Goal: Information Seeking & Learning: Learn about a topic

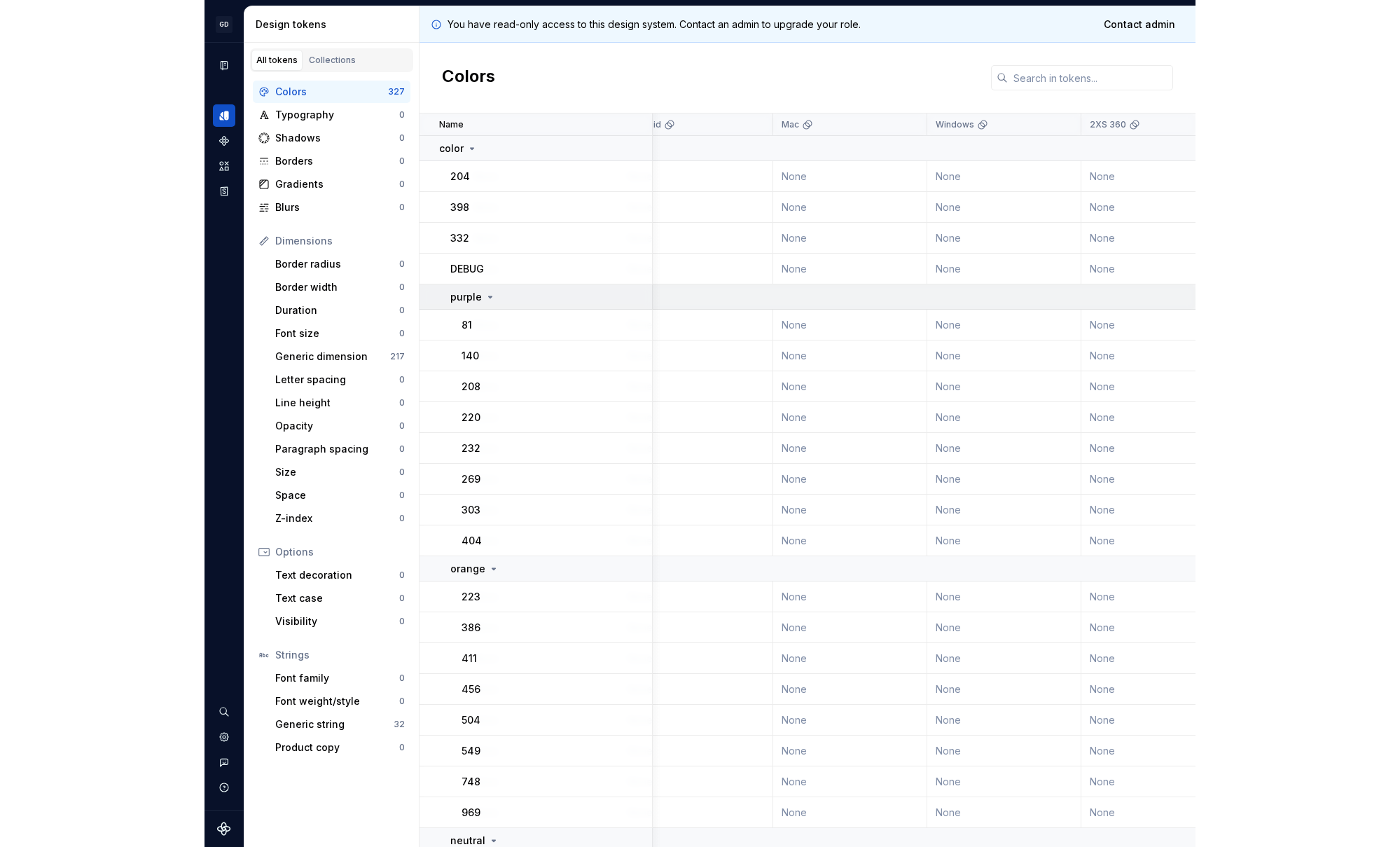
scroll to position [0, 497]
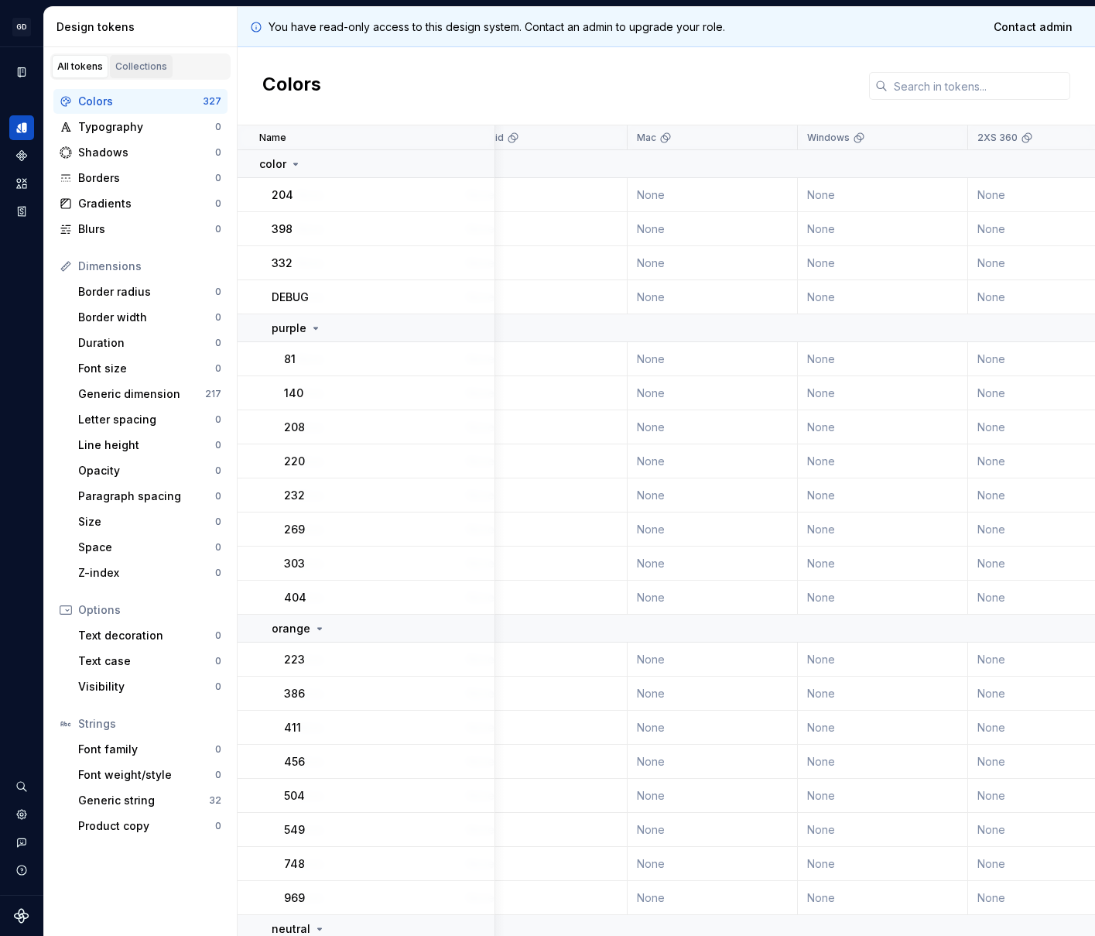
click at [132, 70] on div "Collections" at bounding box center [141, 66] width 52 height 12
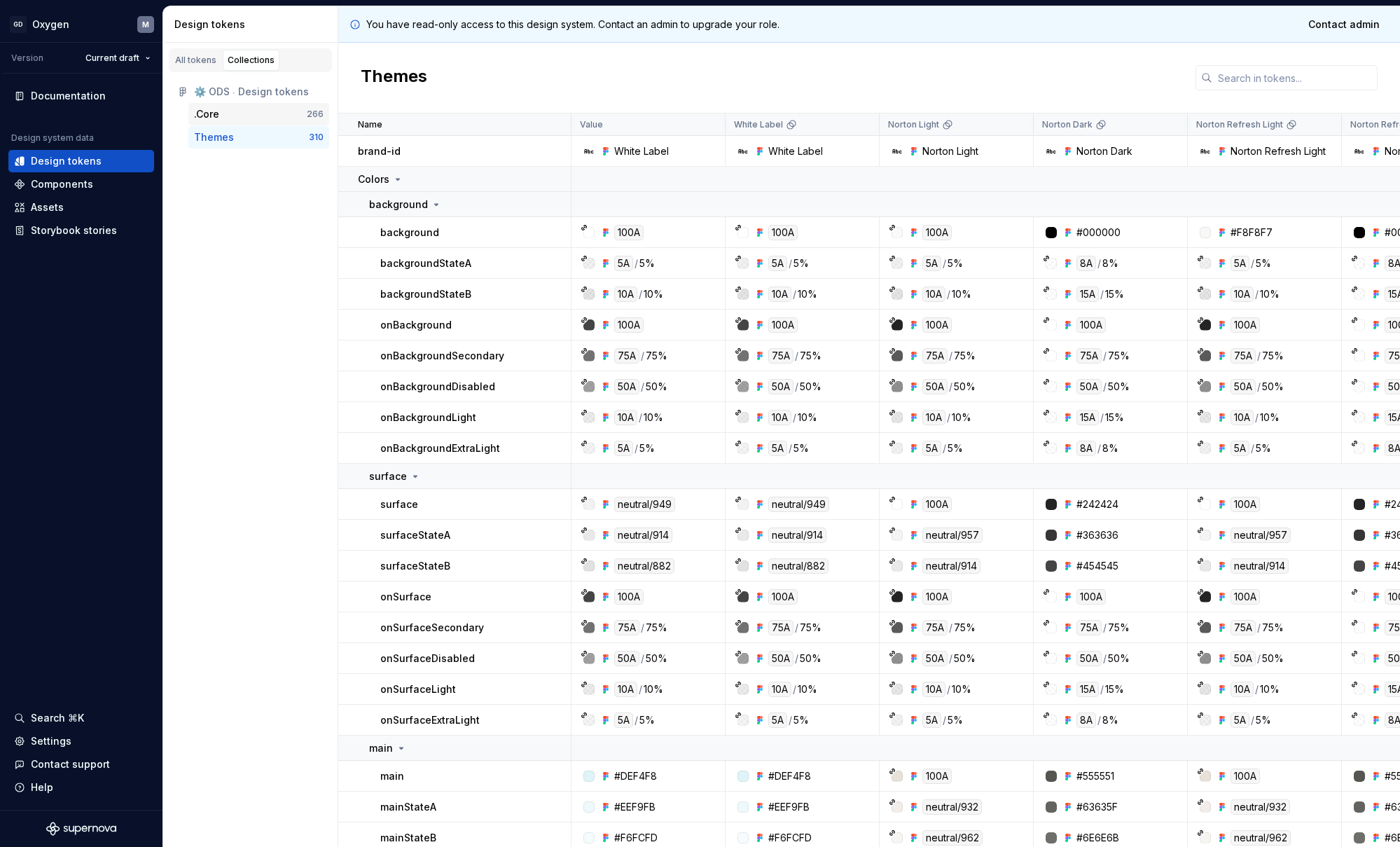
click at [257, 118] on div ".Core" at bounding box center [250, 113] width 113 height 14
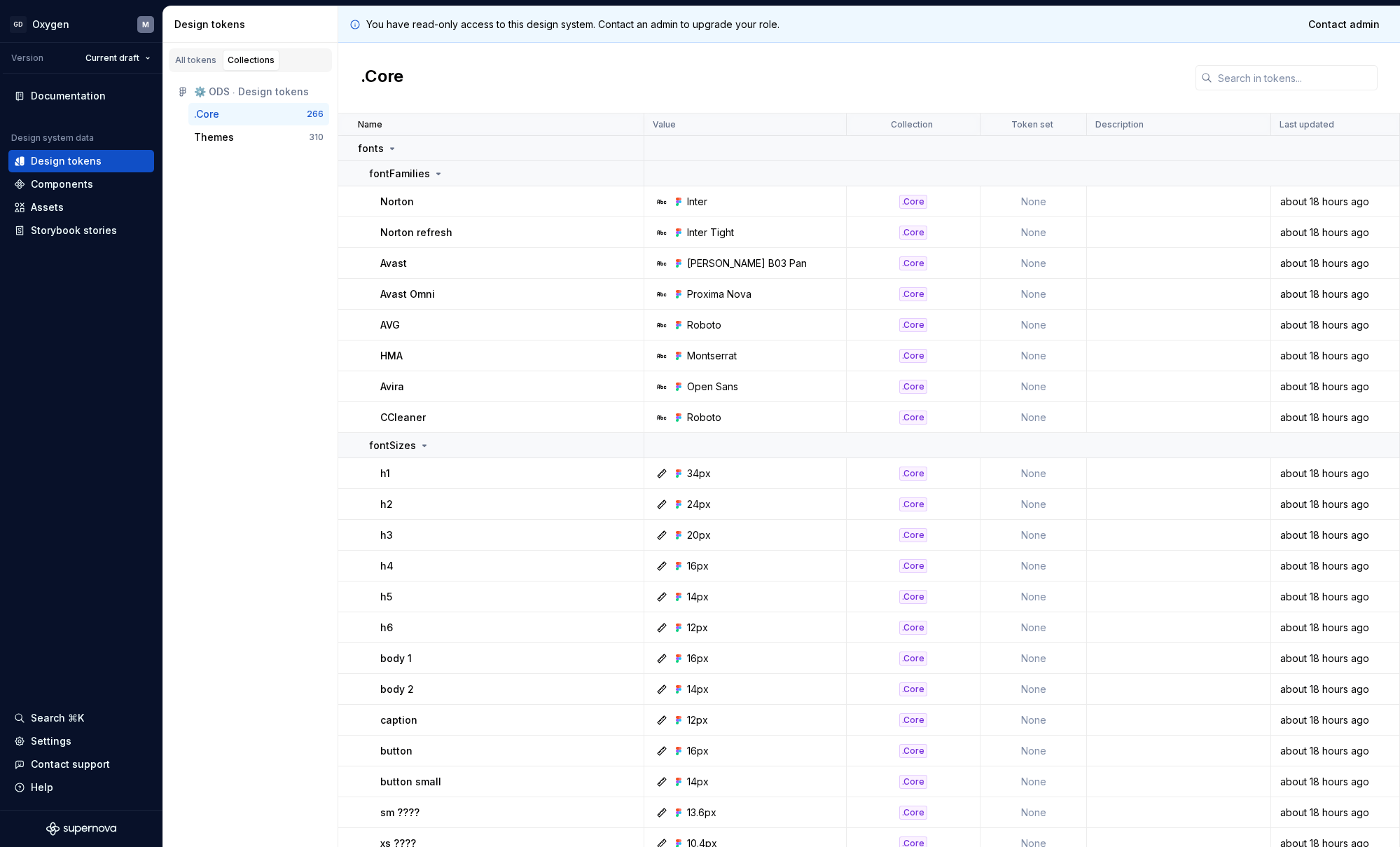
click at [679, 416] on icon at bounding box center [680, 417] width 3 height 3
click at [222, 136] on div "Themes" at bounding box center [214, 137] width 40 height 14
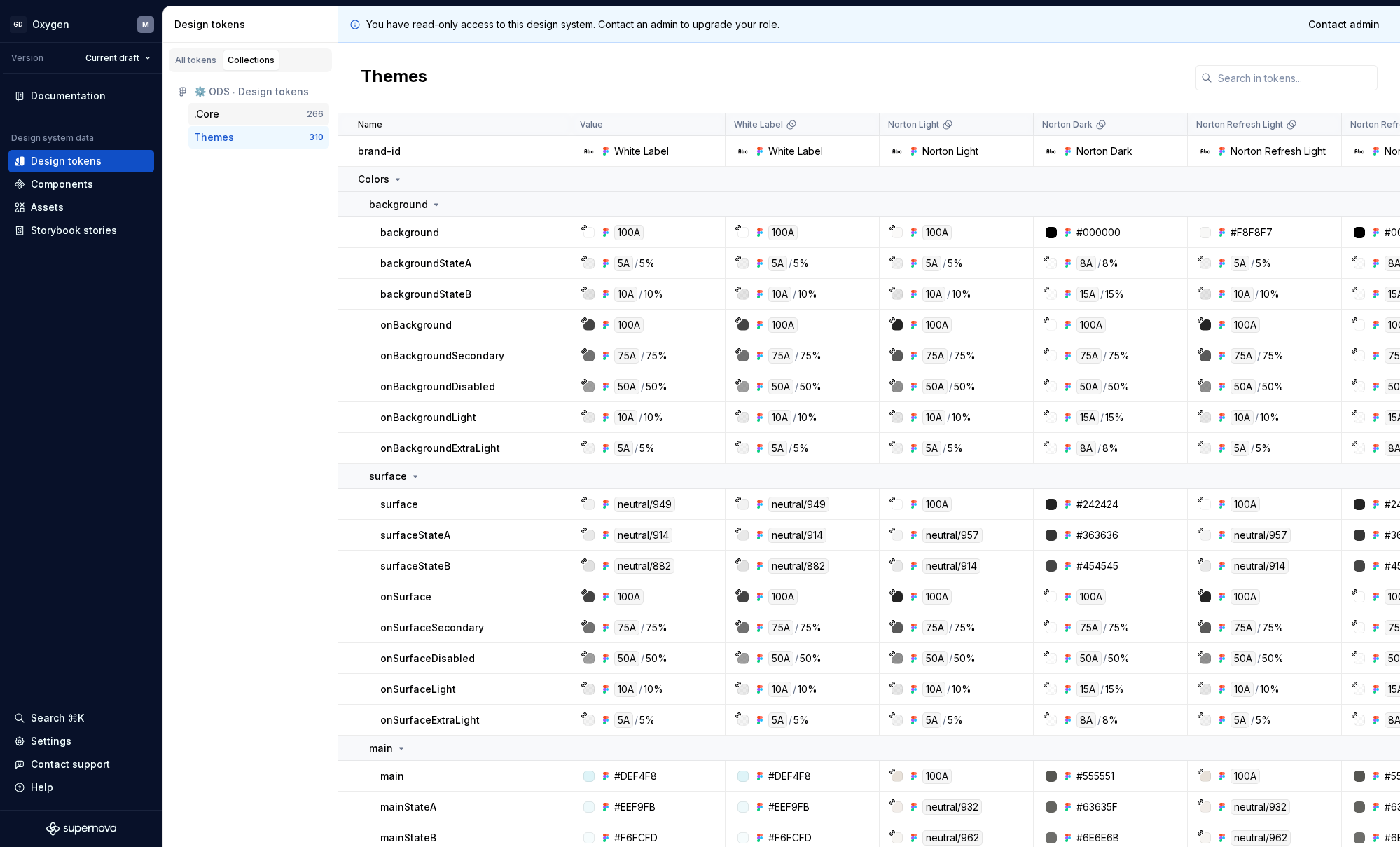
click at [220, 119] on div ".Core" at bounding box center [250, 113] width 113 height 14
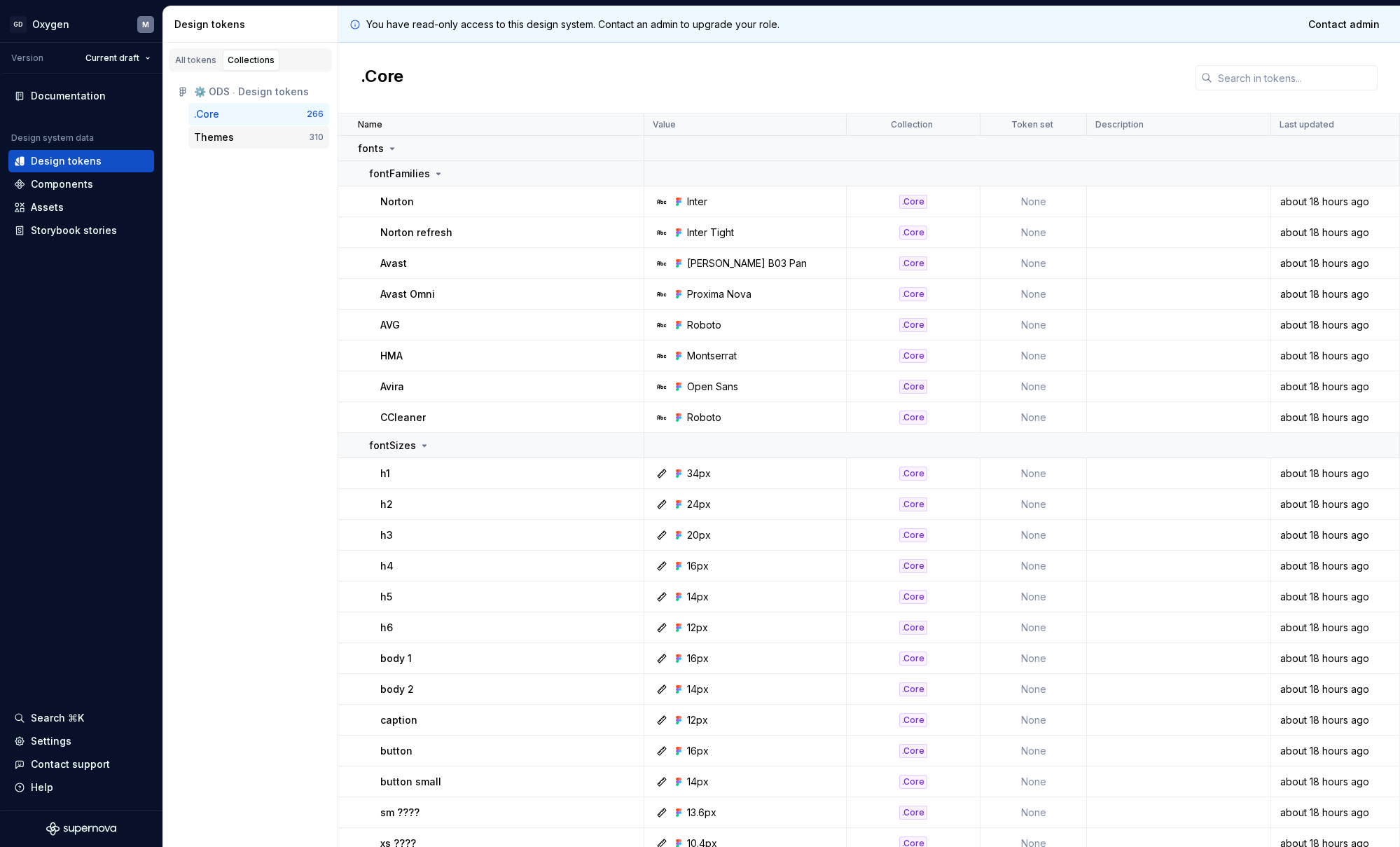
click at [224, 138] on div "Themes" at bounding box center [214, 137] width 40 height 14
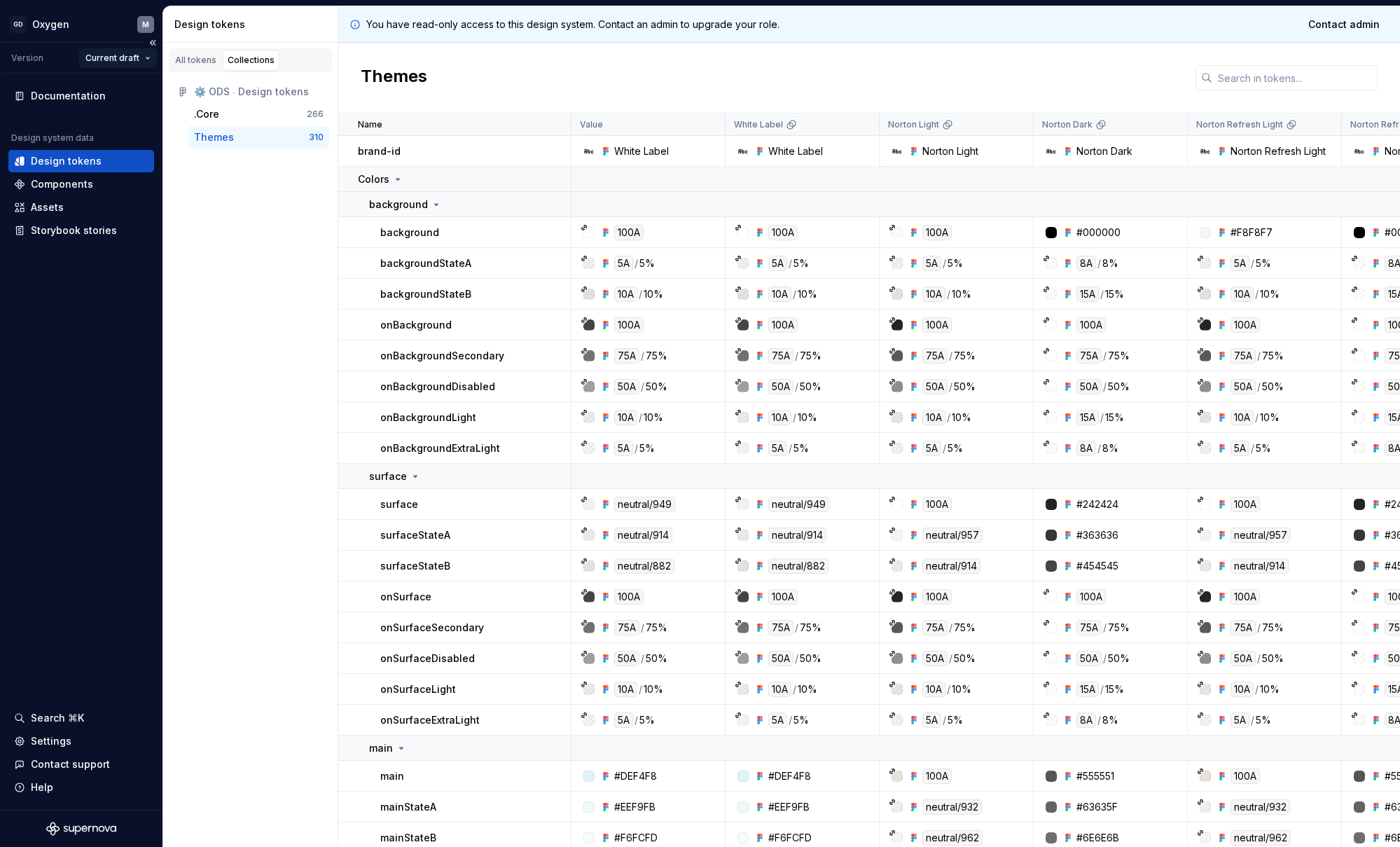
click at [115, 59] on html "GD Oxygen M Version Current draft Documentation Design system data Design token…" at bounding box center [700, 424] width 1400 height 847
click at [165, 108] on div "v 1.0.1" at bounding box center [152, 107] width 91 height 14
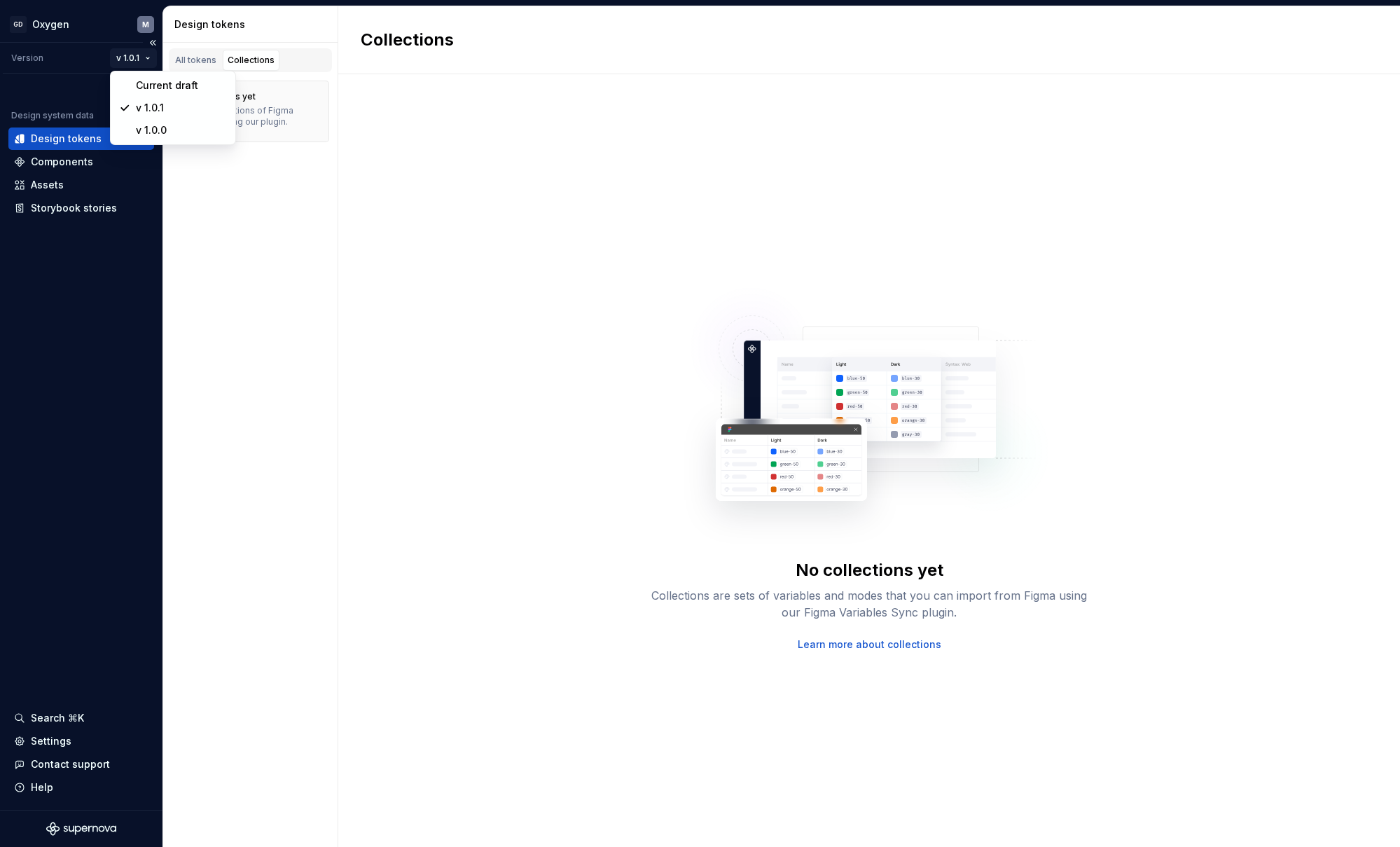
click at [148, 61] on html "GD Oxygen M Version v 1.0.1 Design system data Design tokens Components Assets …" at bounding box center [700, 424] width 1400 height 847
click at [148, 134] on div "v 1.0.0" at bounding box center [181, 129] width 91 height 14
click at [157, 60] on html "GD Oxygen M Version v 1.0.0 Design system data Design tokens Components Assets …" at bounding box center [700, 424] width 1400 height 847
click at [144, 92] on div "Current draft" at bounding box center [170, 85] width 119 height 23
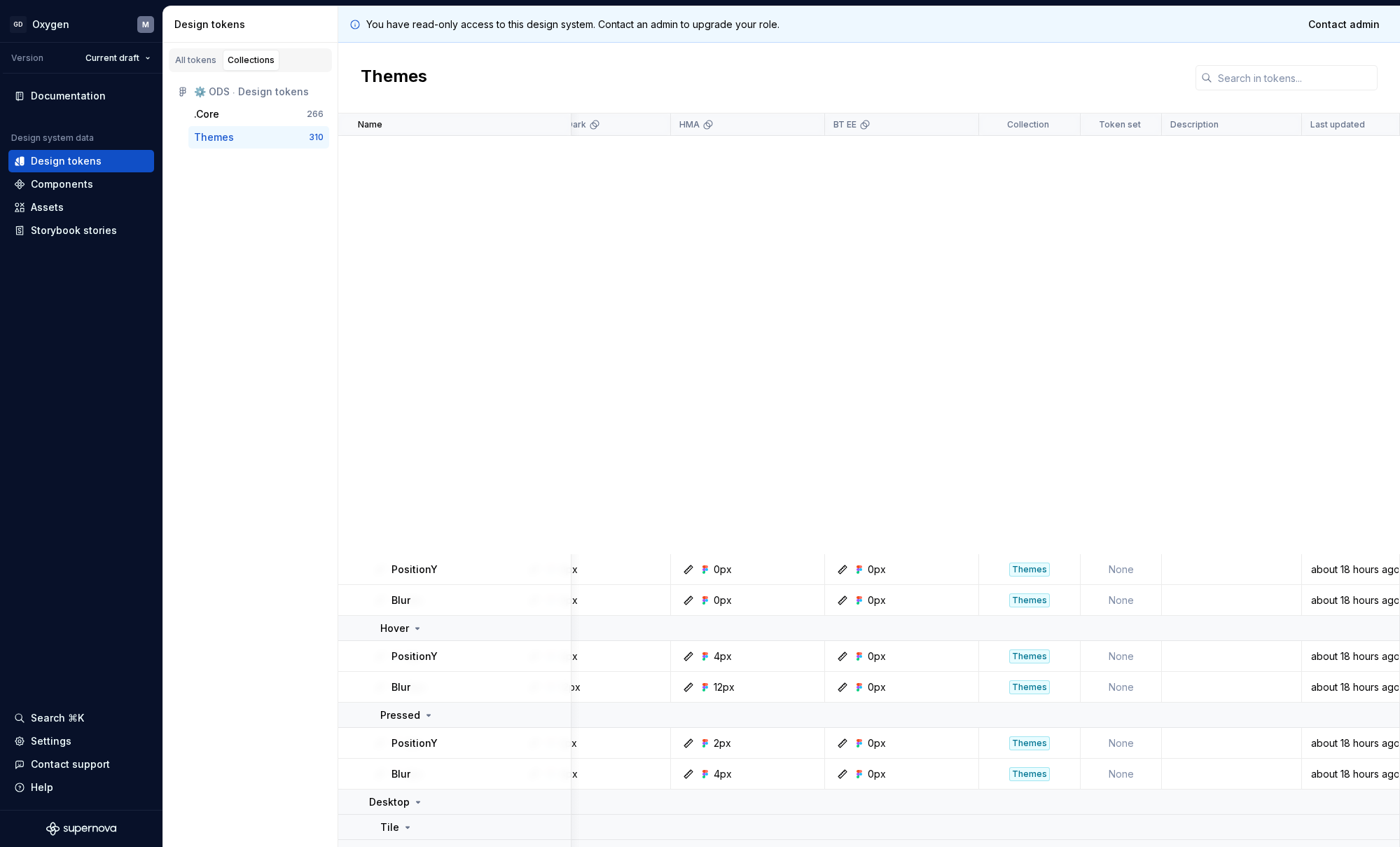
scroll to position [11975, 2681]
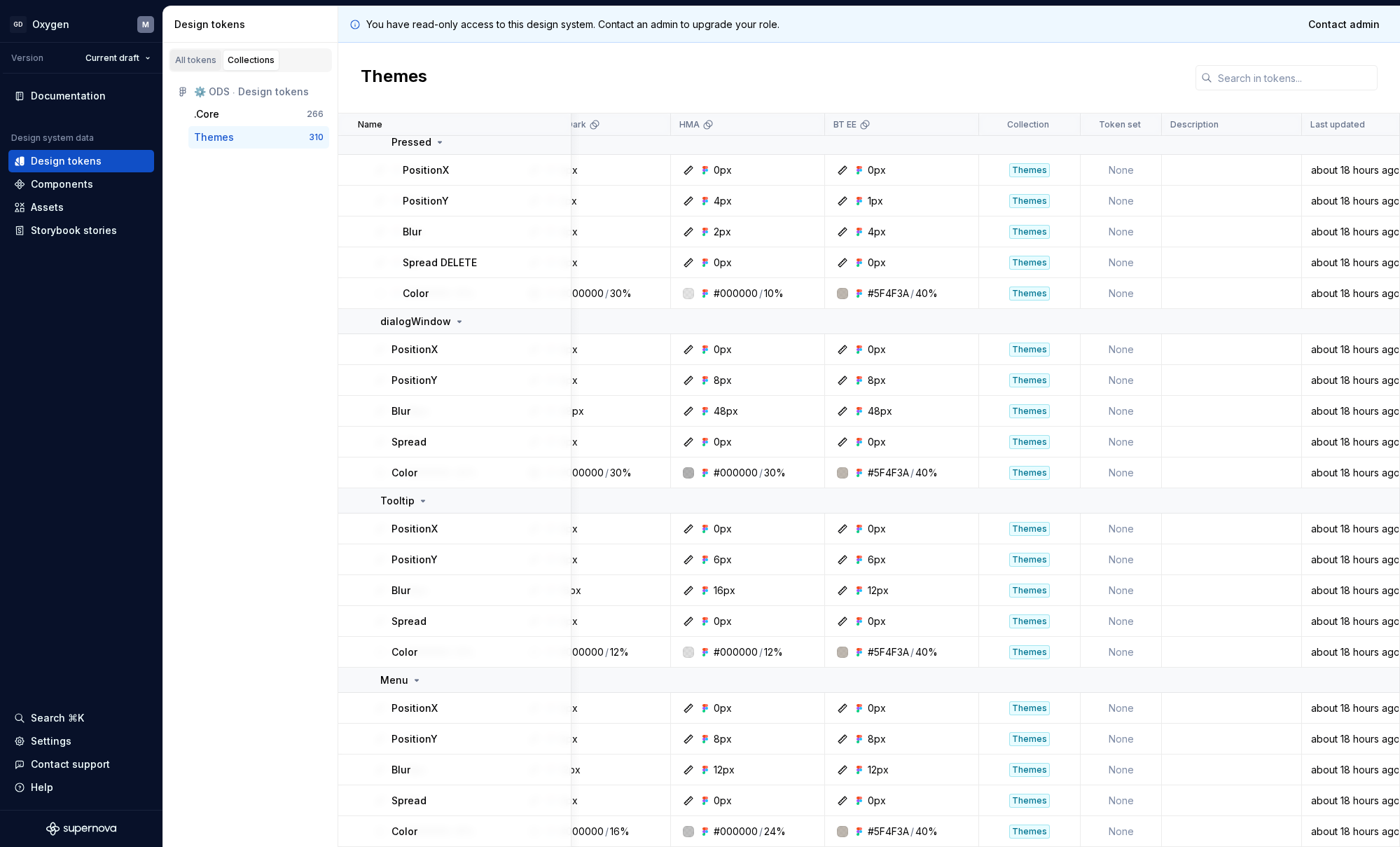
click at [187, 62] on div "All tokens" at bounding box center [195, 60] width 42 height 11
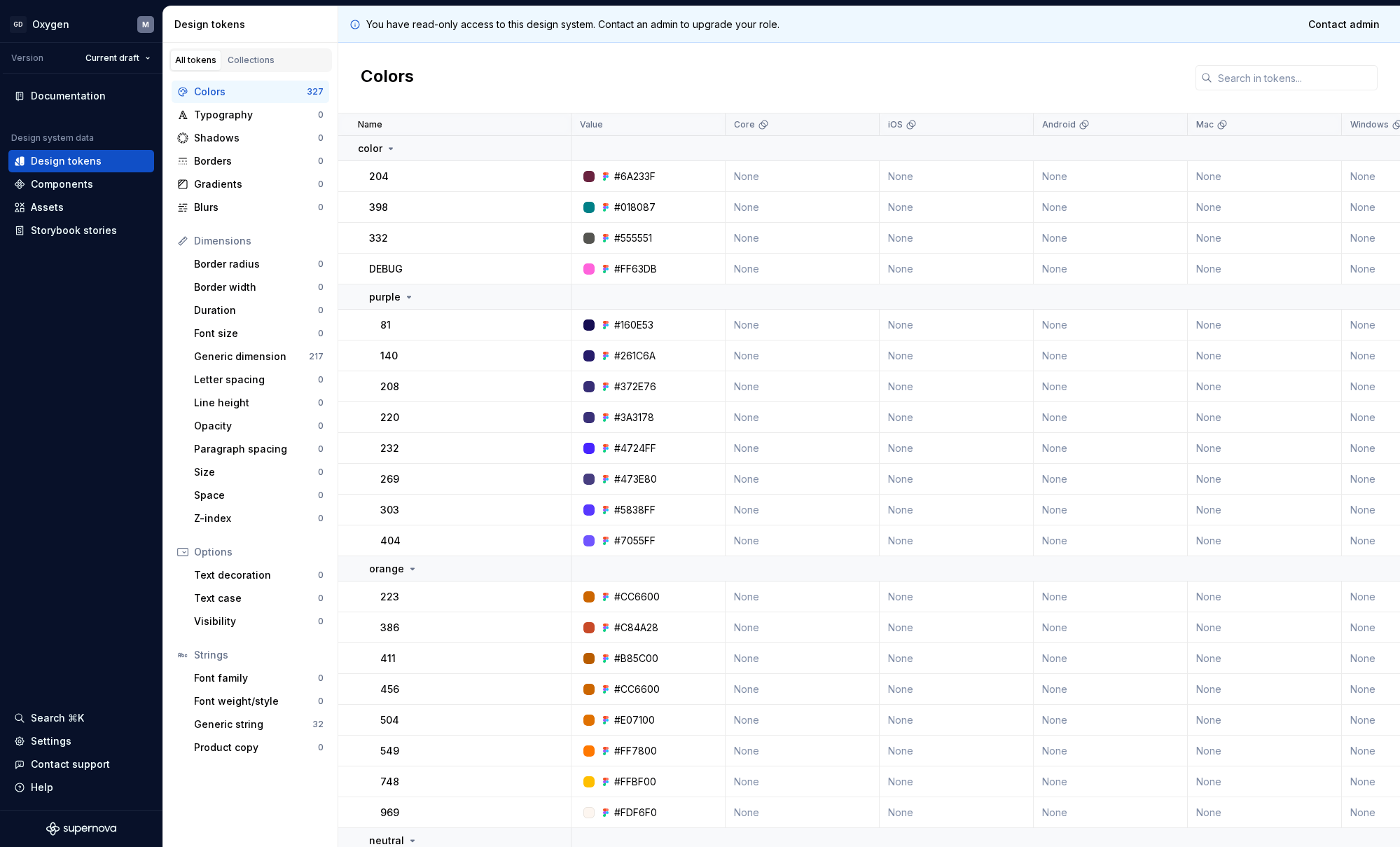
click at [824, 126] on div "Core" at bounding box center [802, 125] width 137 height 11
click at [238, 351] on div "Generic dimension" at bounding box center [251, 356] width 115 height 14
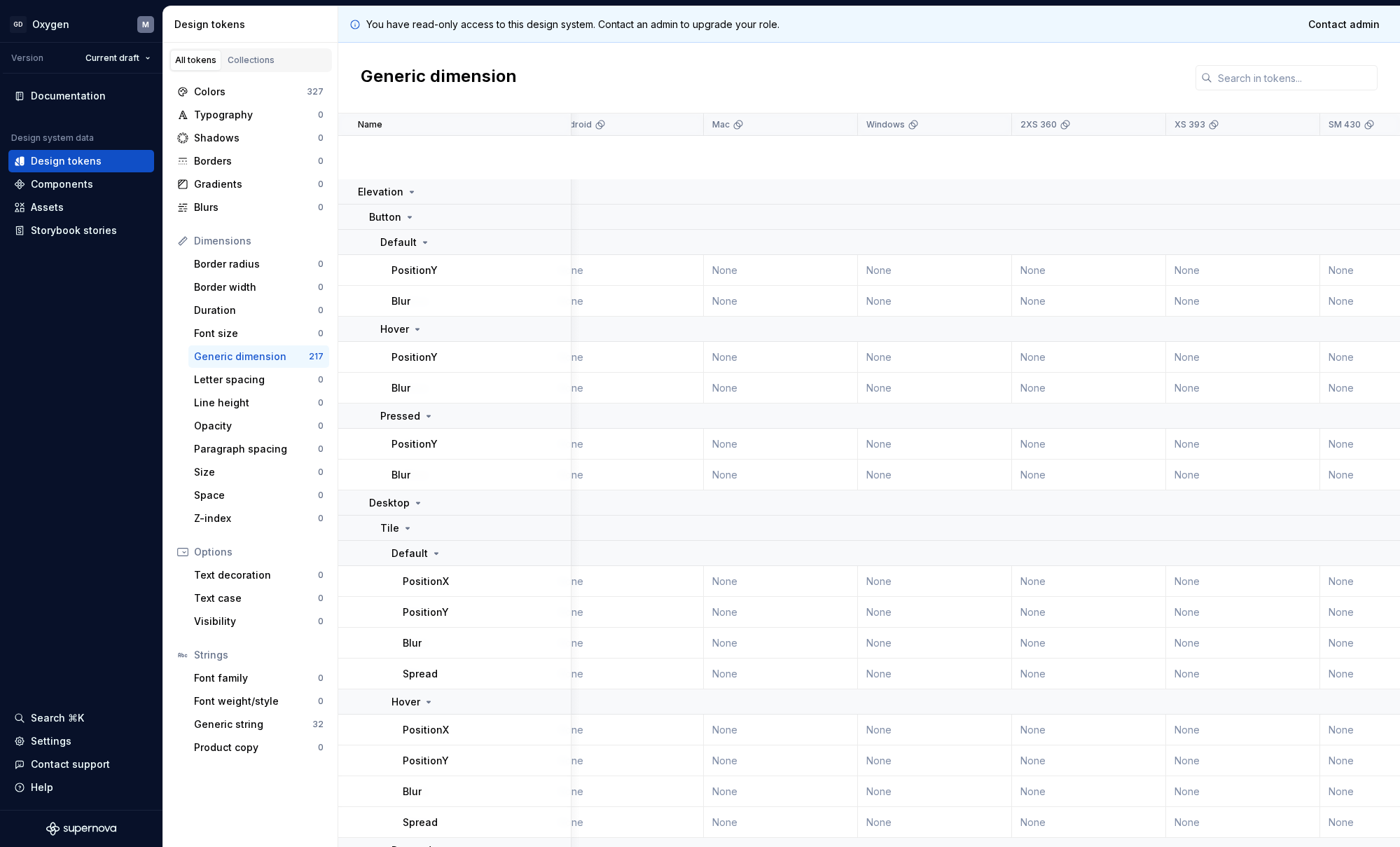
scroll to position [8202, 484]
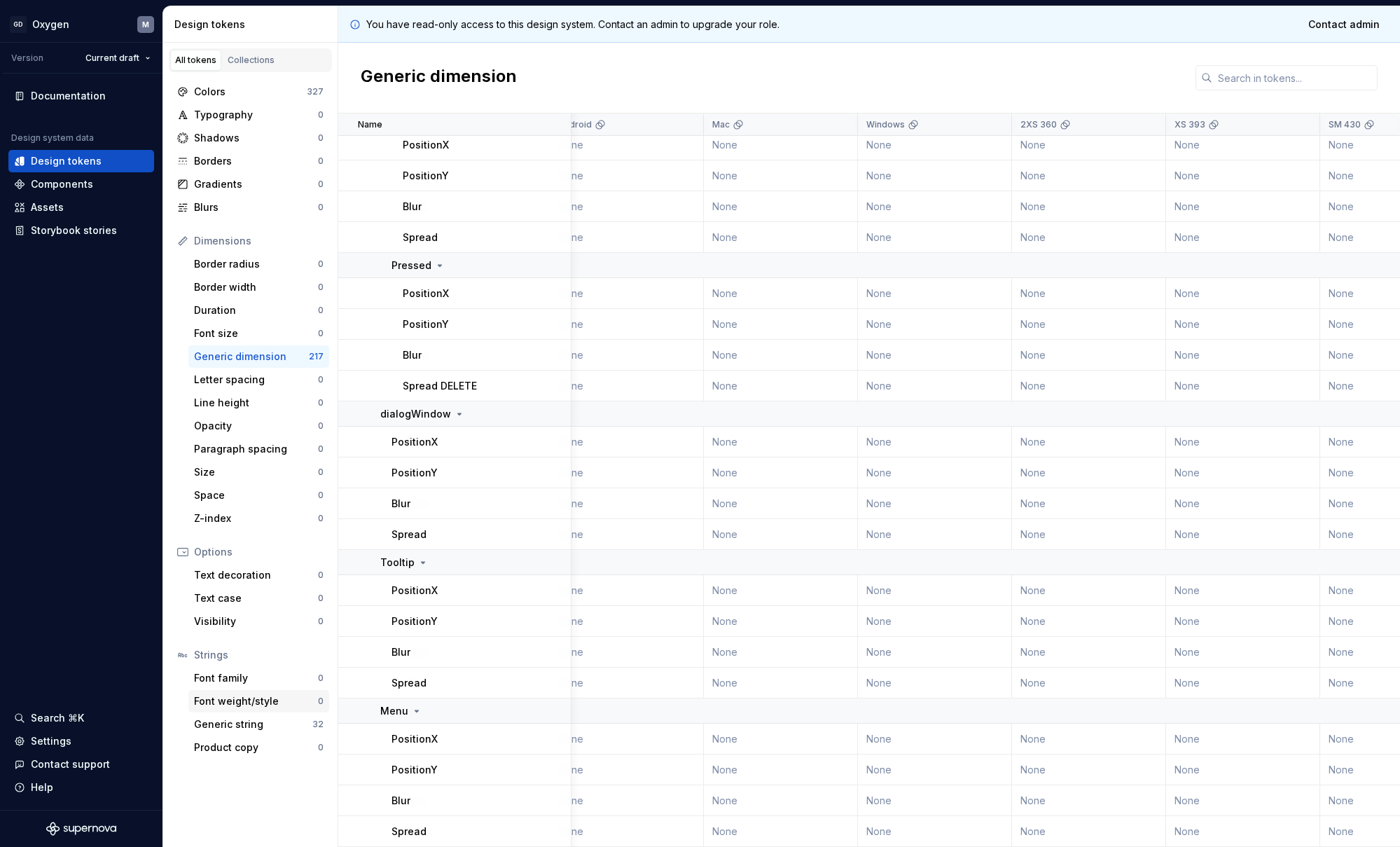
click at [237, 699] on div "Font weight/style" at bounding box center [255, 700] width 124 height 14
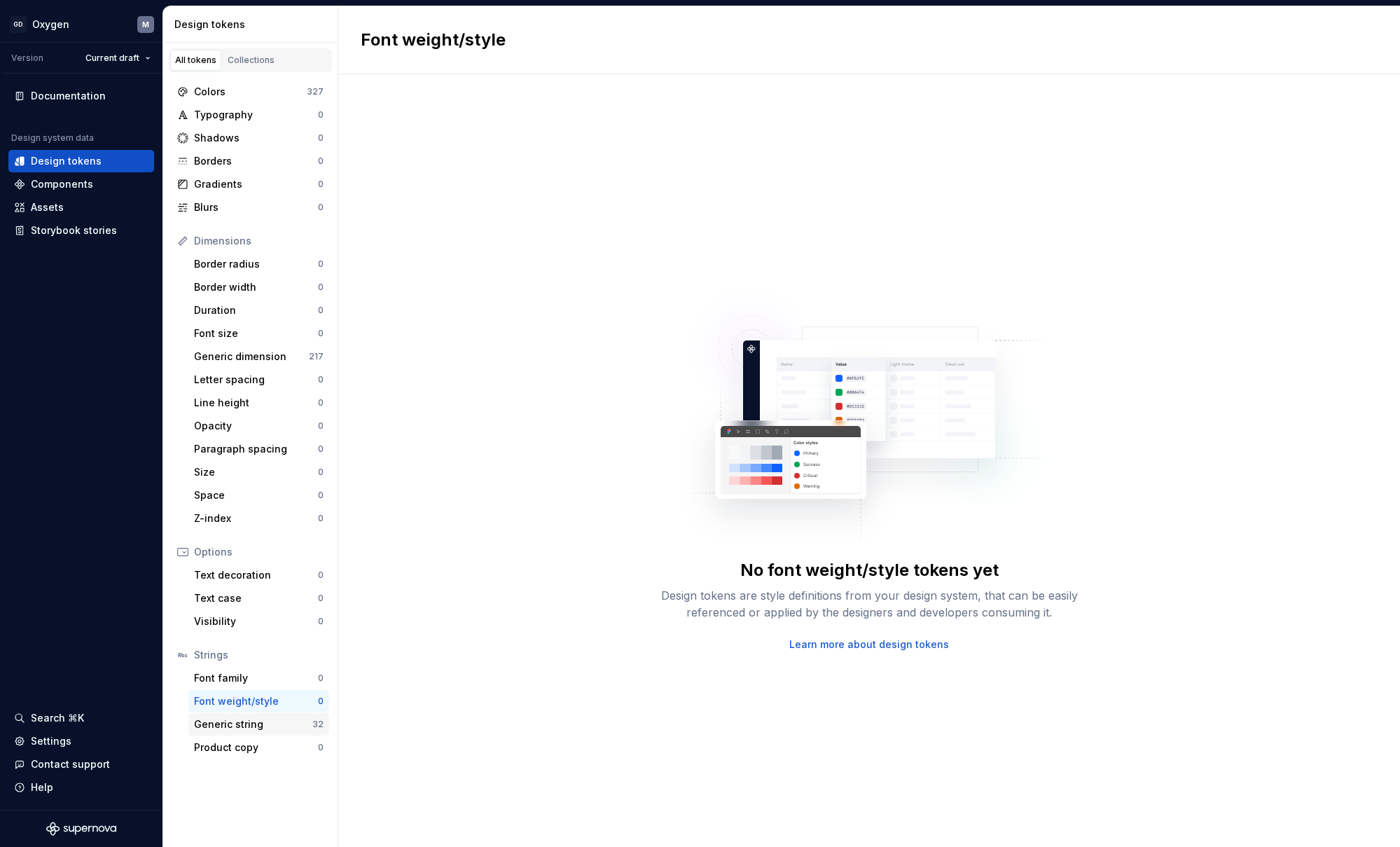
click at [239, 723] on div "Generic string" at bounding box center [252, 723] width 119 height 14
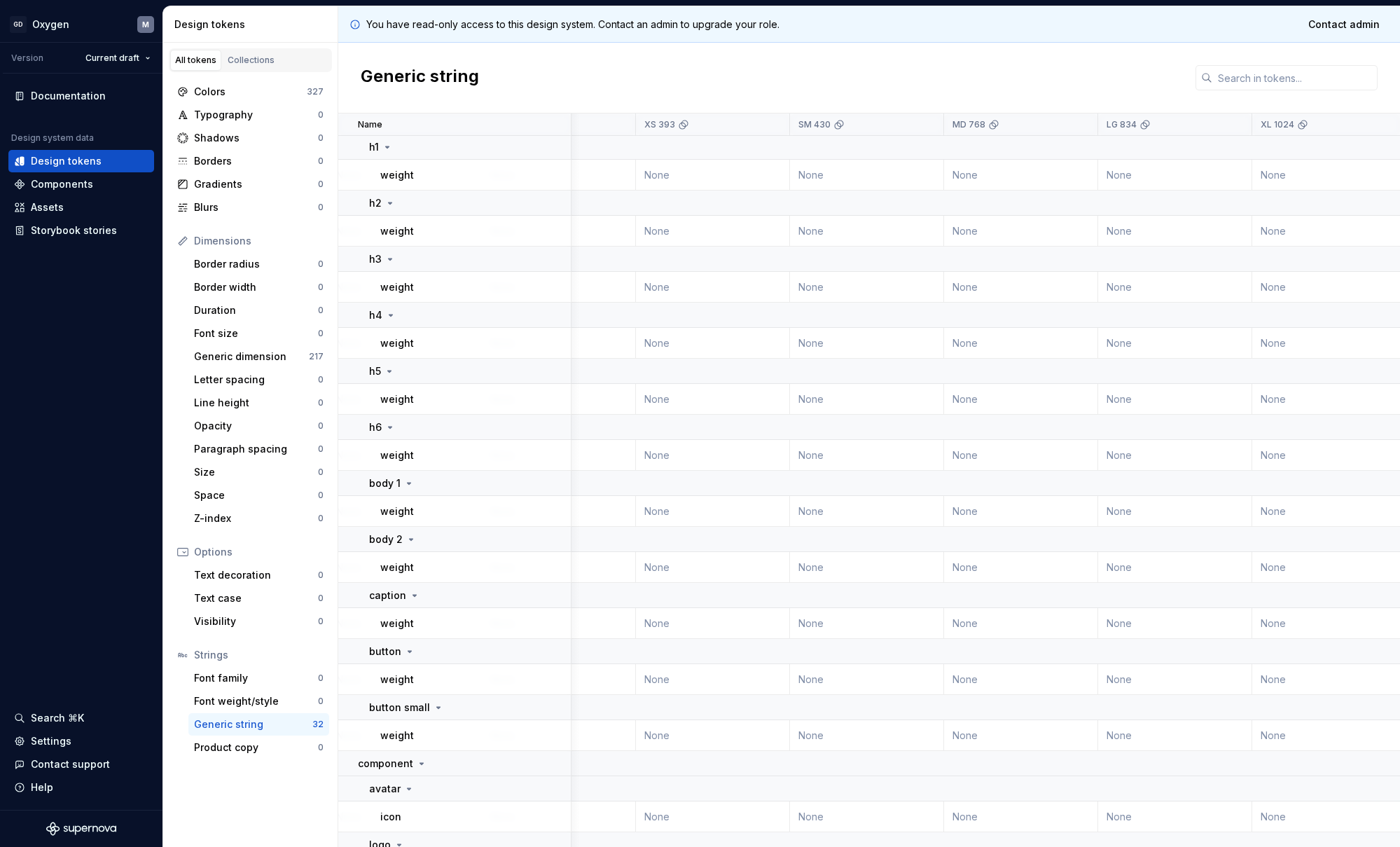
scroll to position [813, 1014]
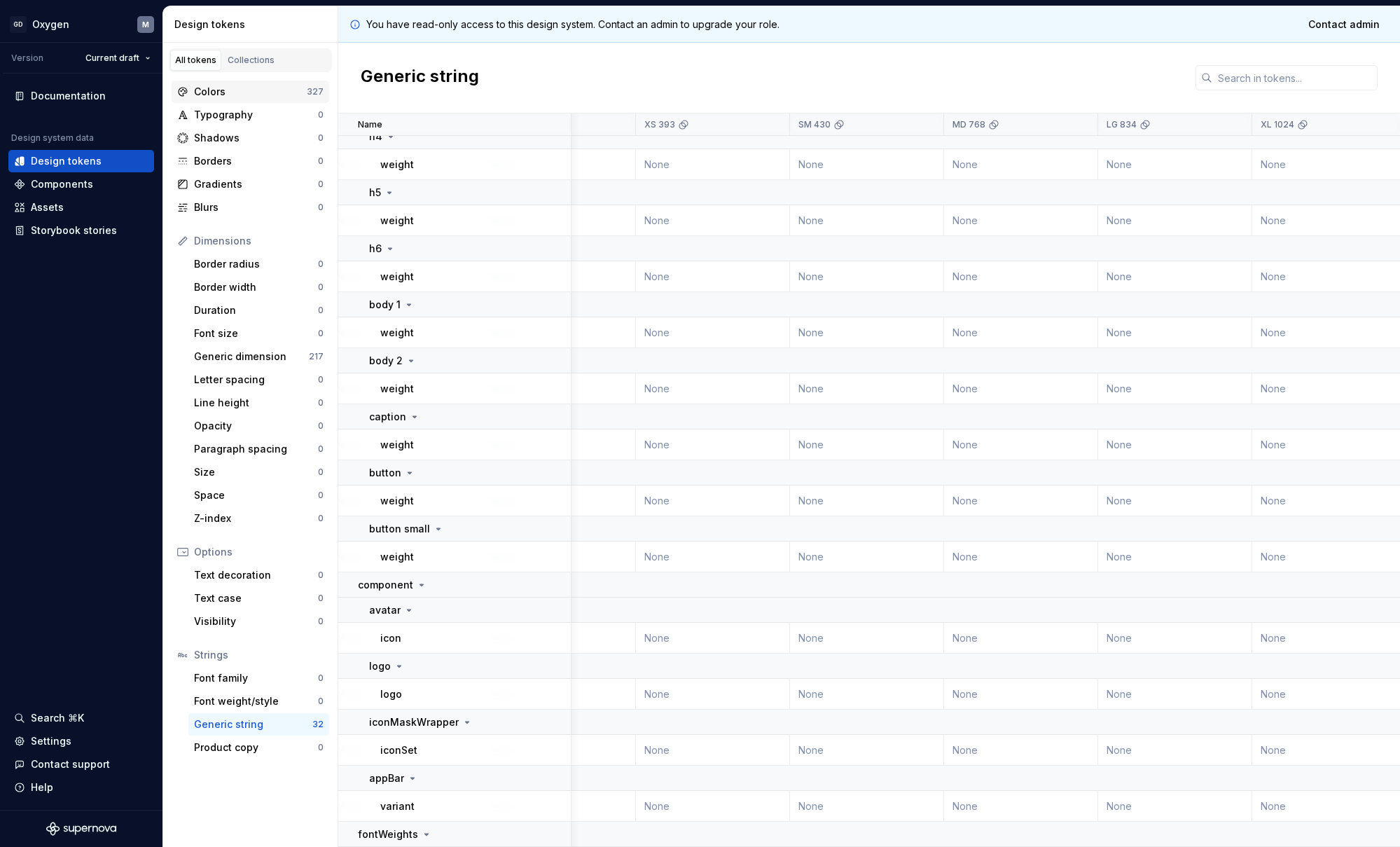
click at [233, 91] on div "Colors" at bounding box center [250, 91] width 113 height 14
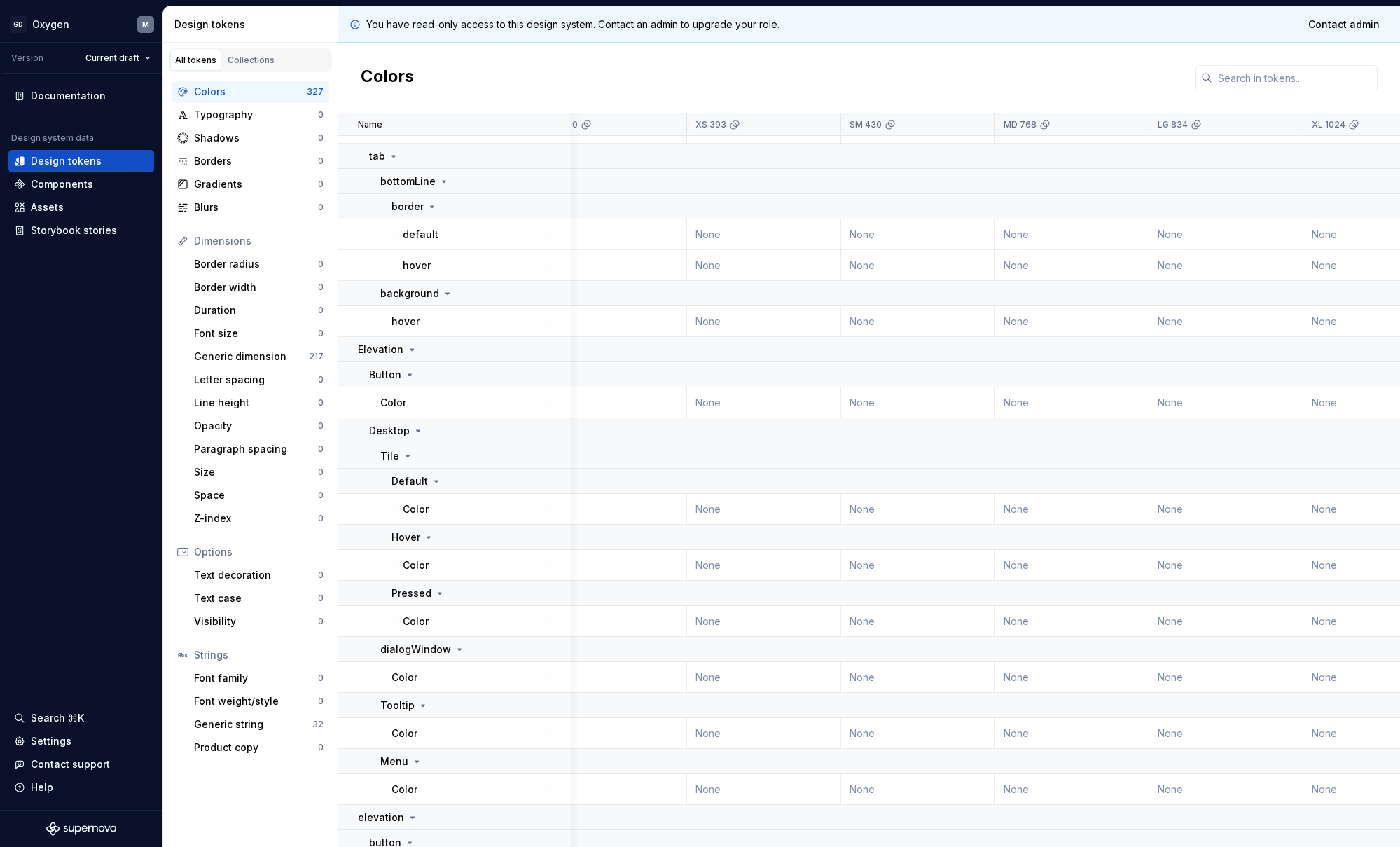
scroll to position [12045, 963]
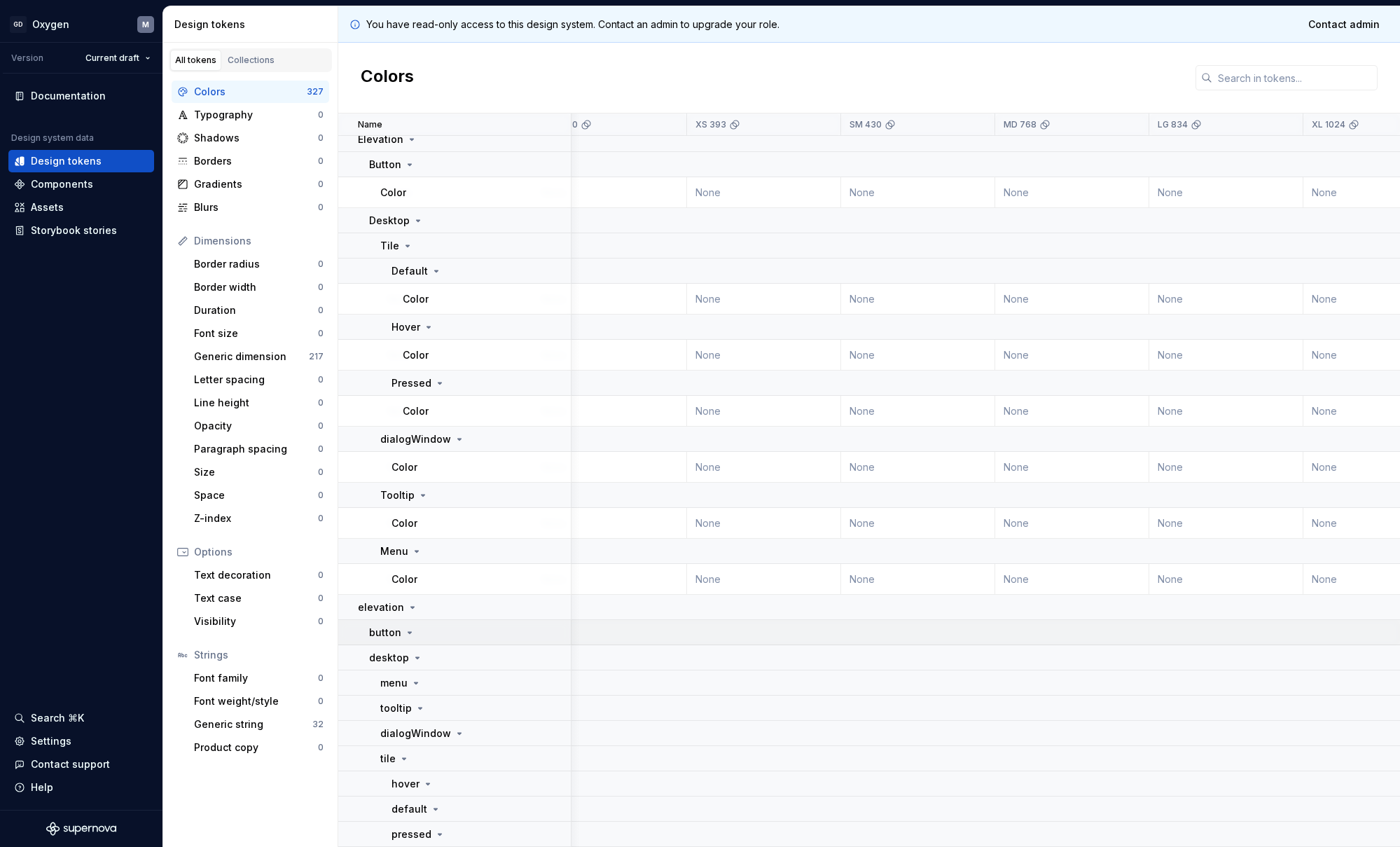
click at [410, 632] on icon at bounding box center [410, 633] width 4 height 2
click at [410, 627] on icon at bounding box center [410, 633] width 11 height 11
click at [416, 652] on icon at bounding box center [417, 657] width 11 height 11
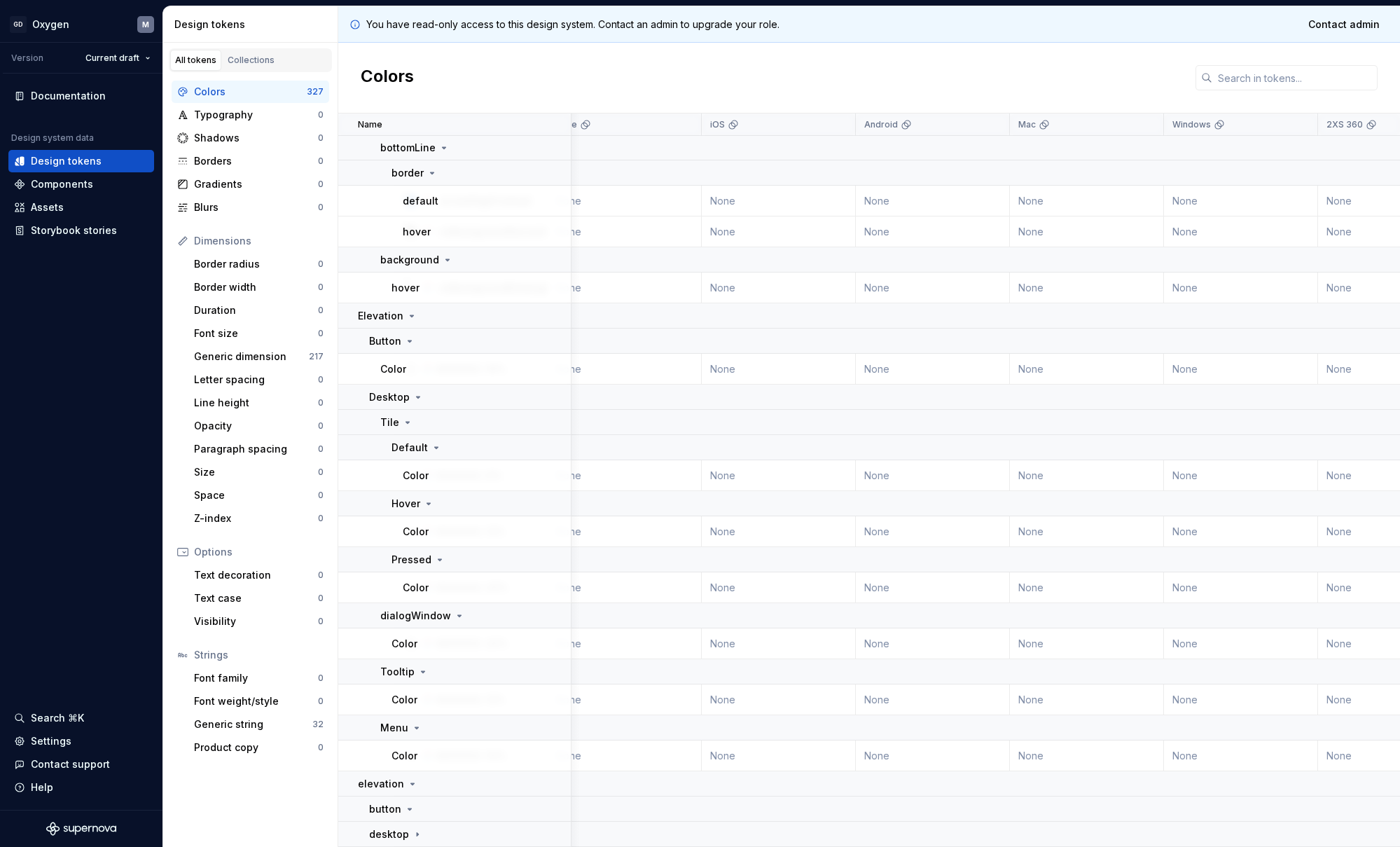
scroll to position [11869, 0]
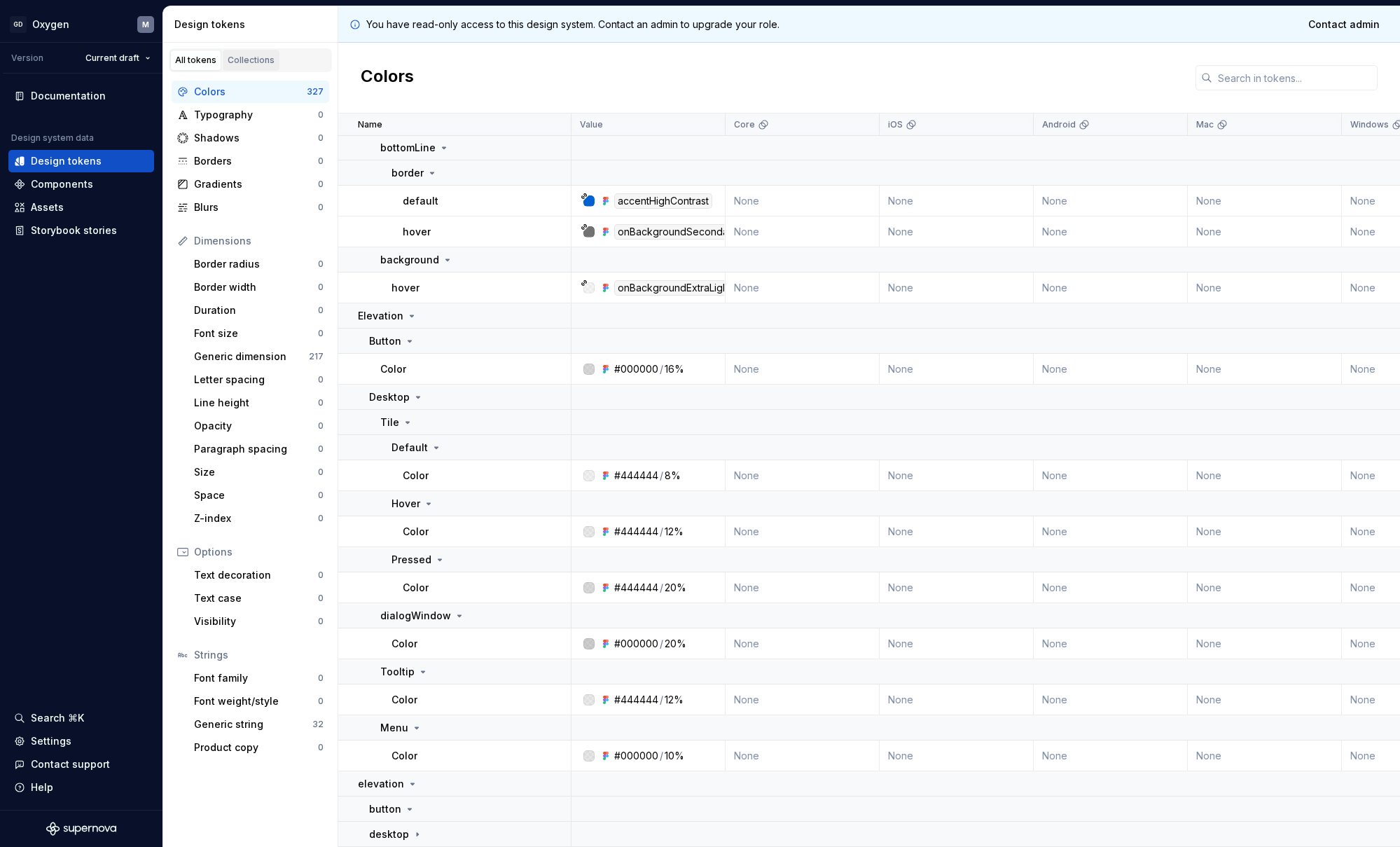
click at [255, 60] on div "Collections" at bounding box center [252, 60] width 47 height 11
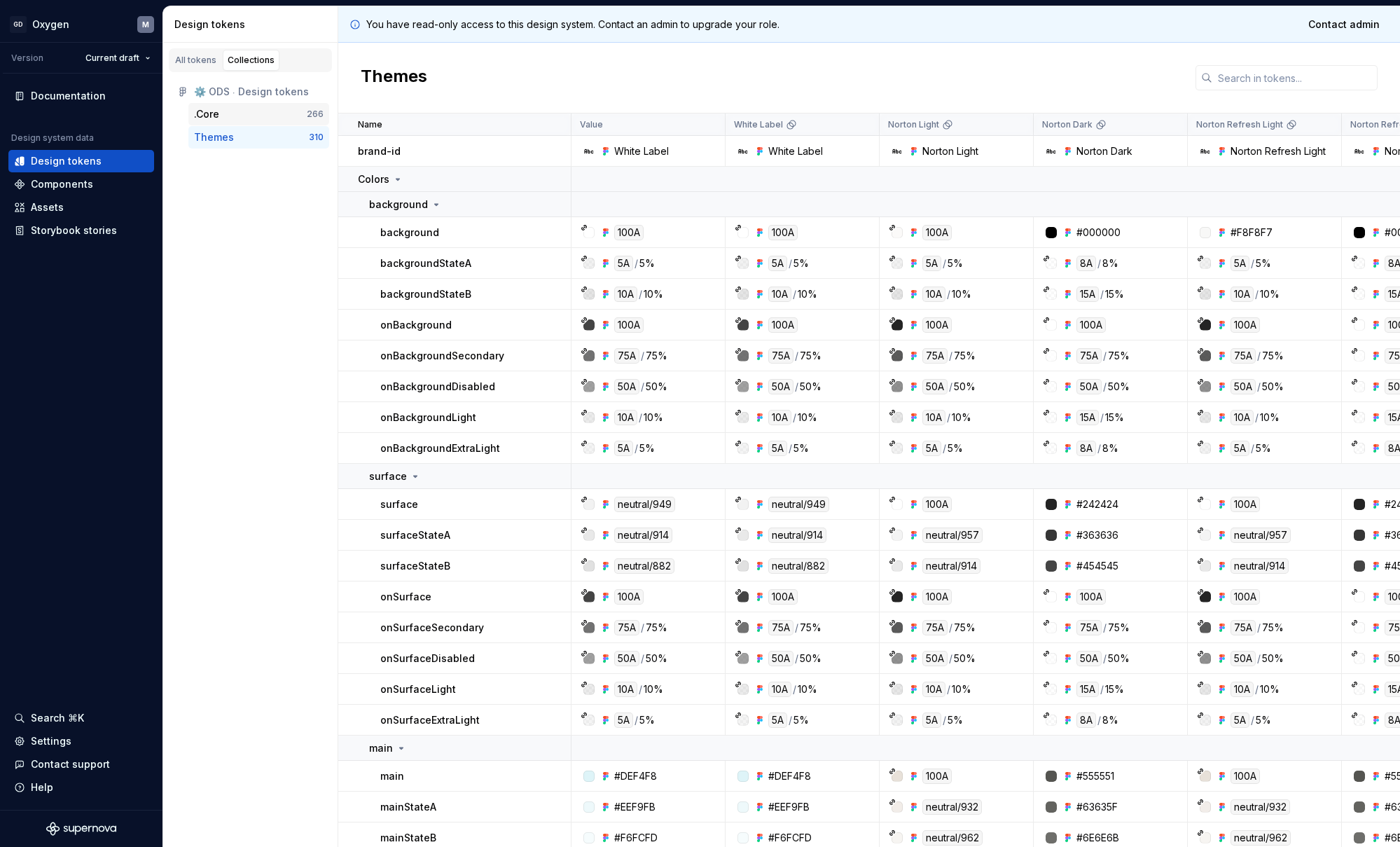
click at [239, 113] on div ".Core" at bounding box center [250, 113] width 113 height 14
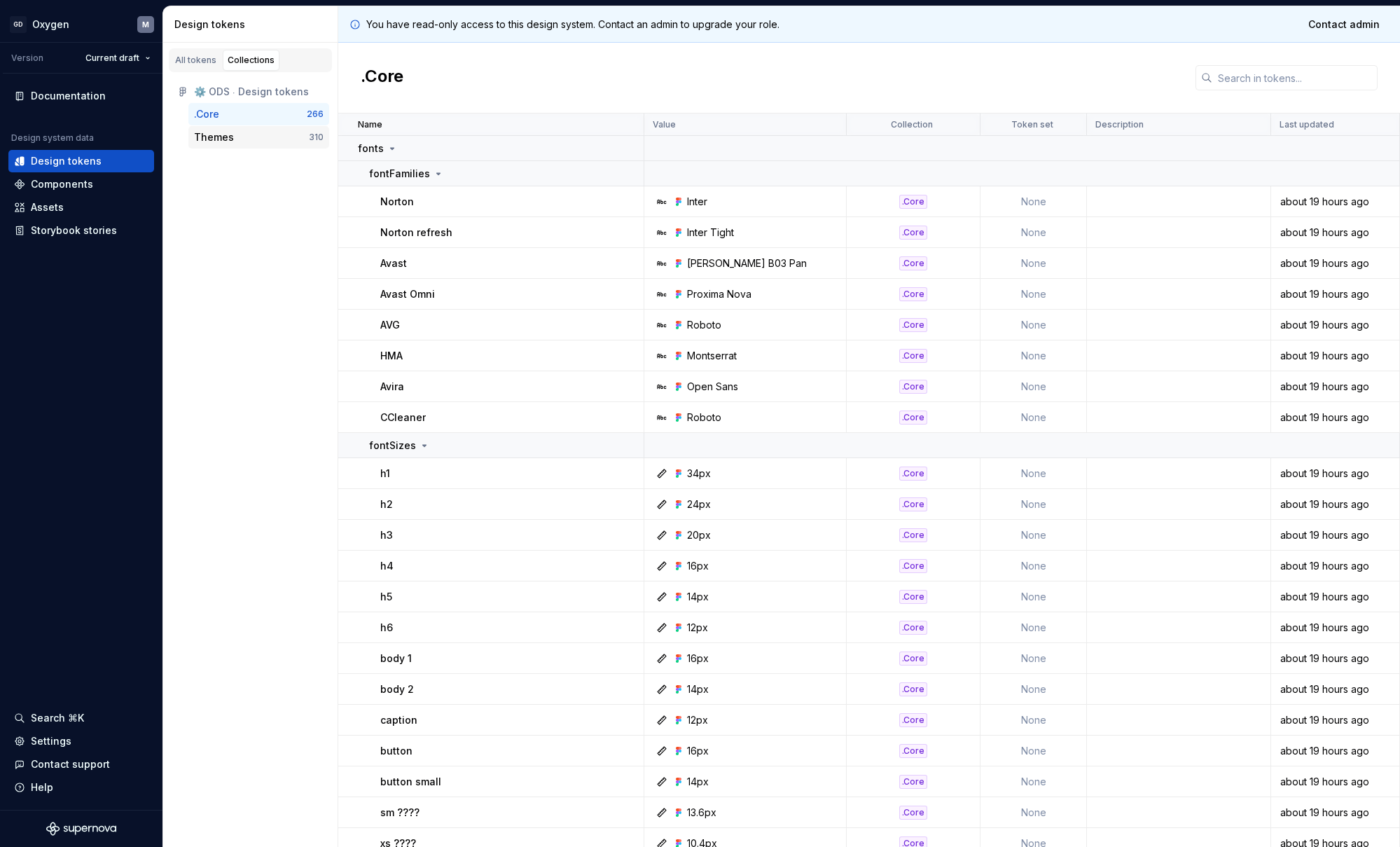
click at [234, 135] on div "Themes" at bounding box center [251, 137] width 115 height 14
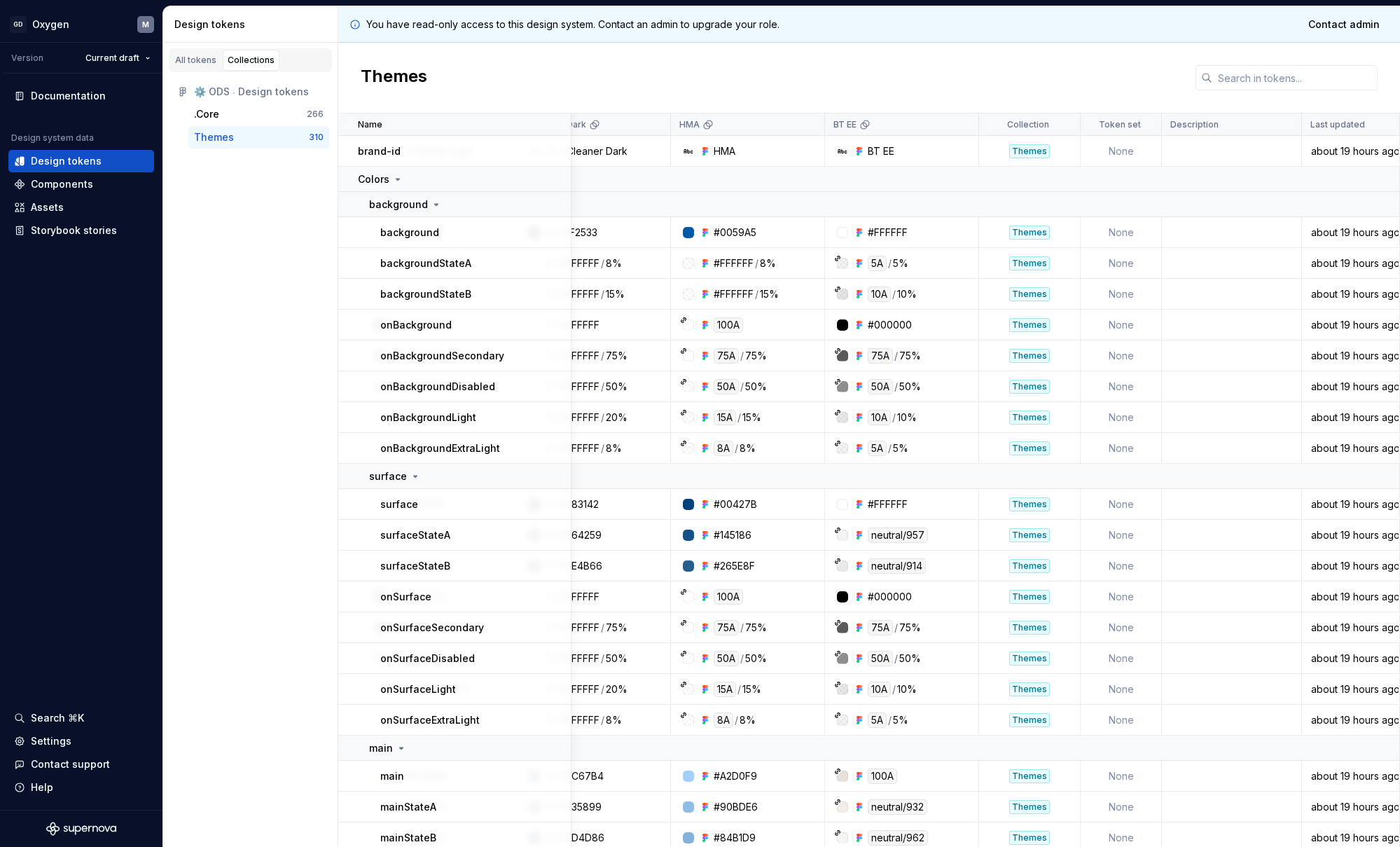
scroll to position [0, 2293]
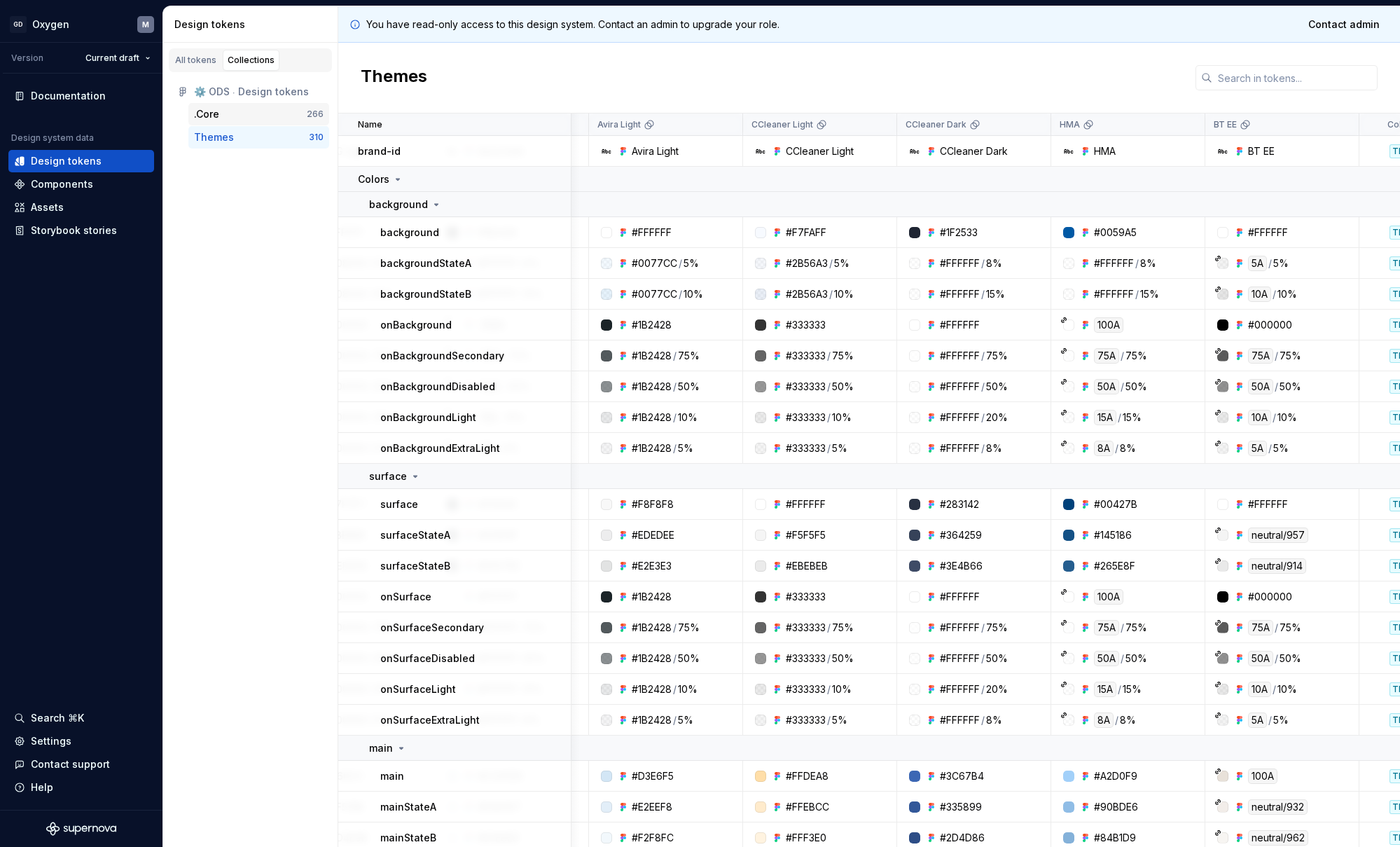
click at [259, 118] on div ".Core" at bounding box center [250, 113] width 113 height 14
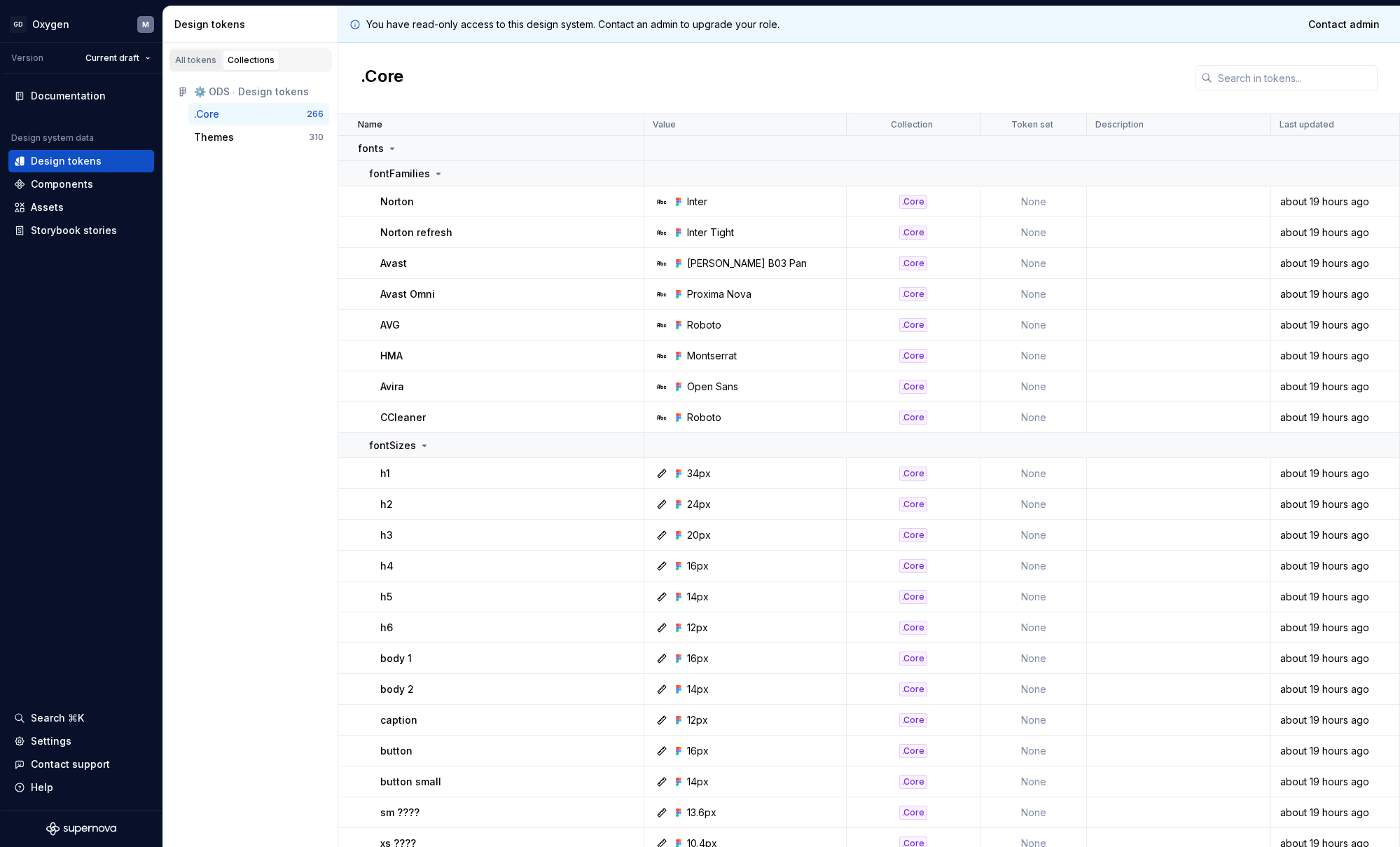
click at [185, 69] on link "All tokens" at bounding box center [195, 60] width 51 height 21
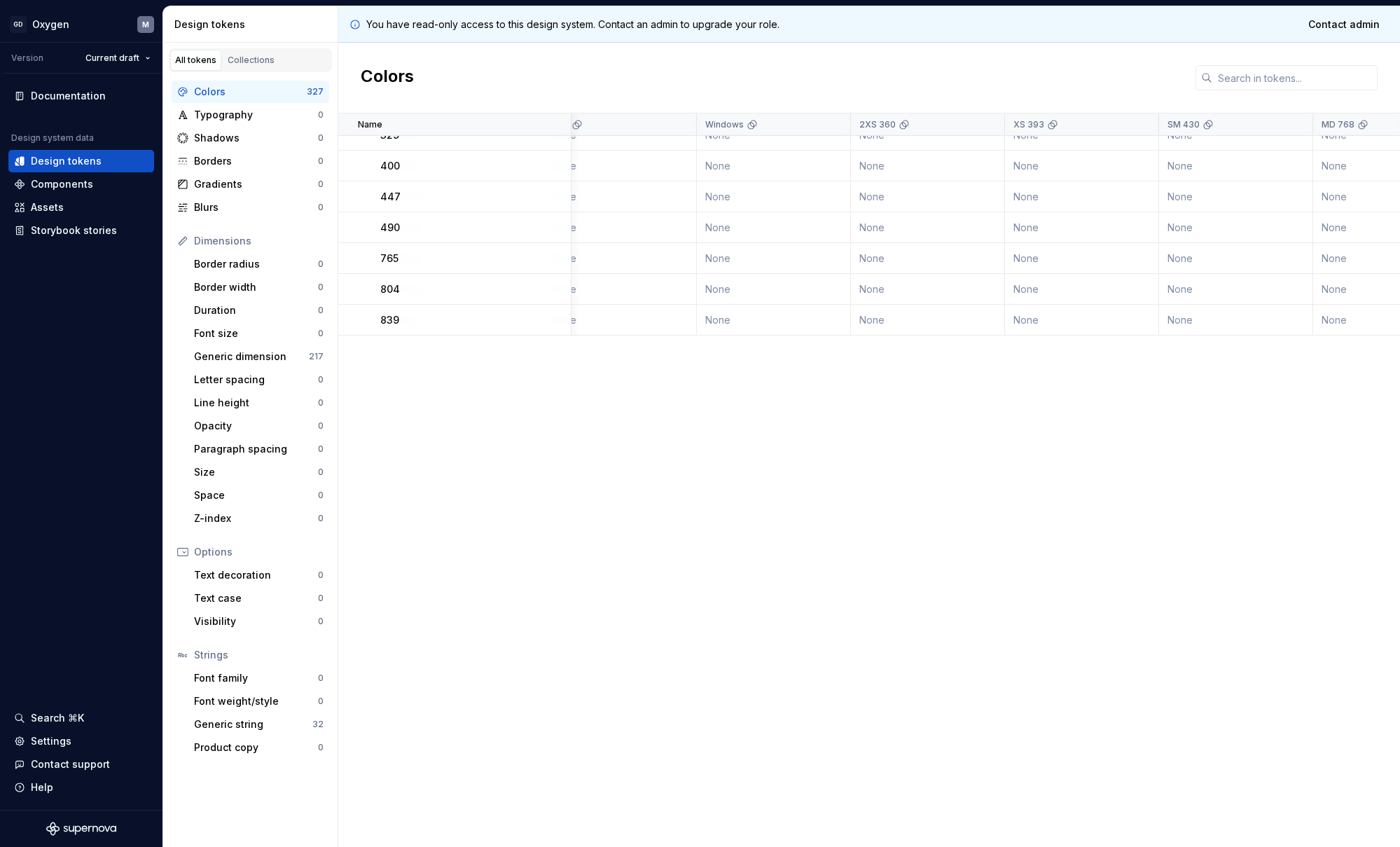
scroll to position [0, 645]
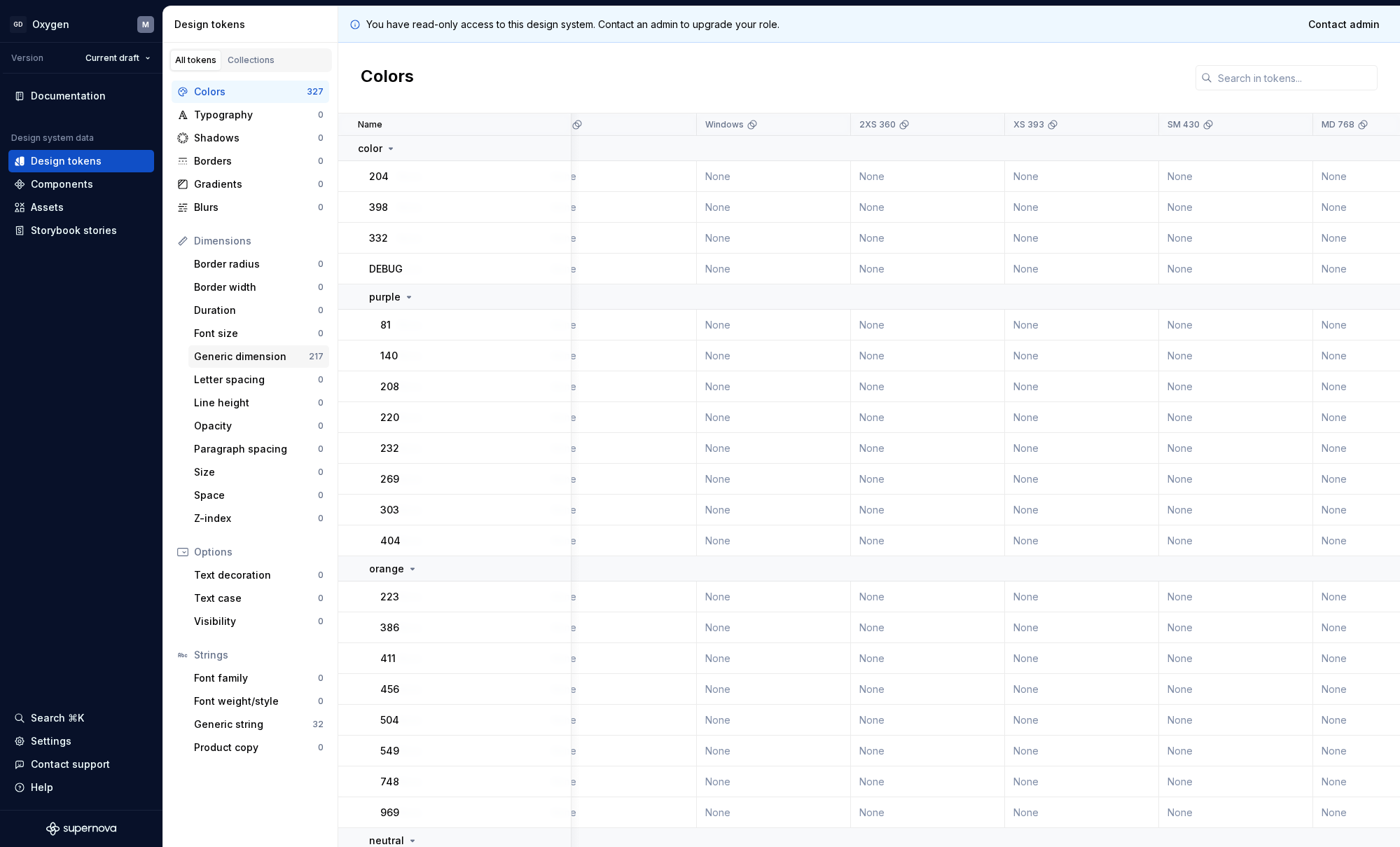
click at [237, 362] on div "Generic dimension" at bounding box center [251, 356] width 115 height 14
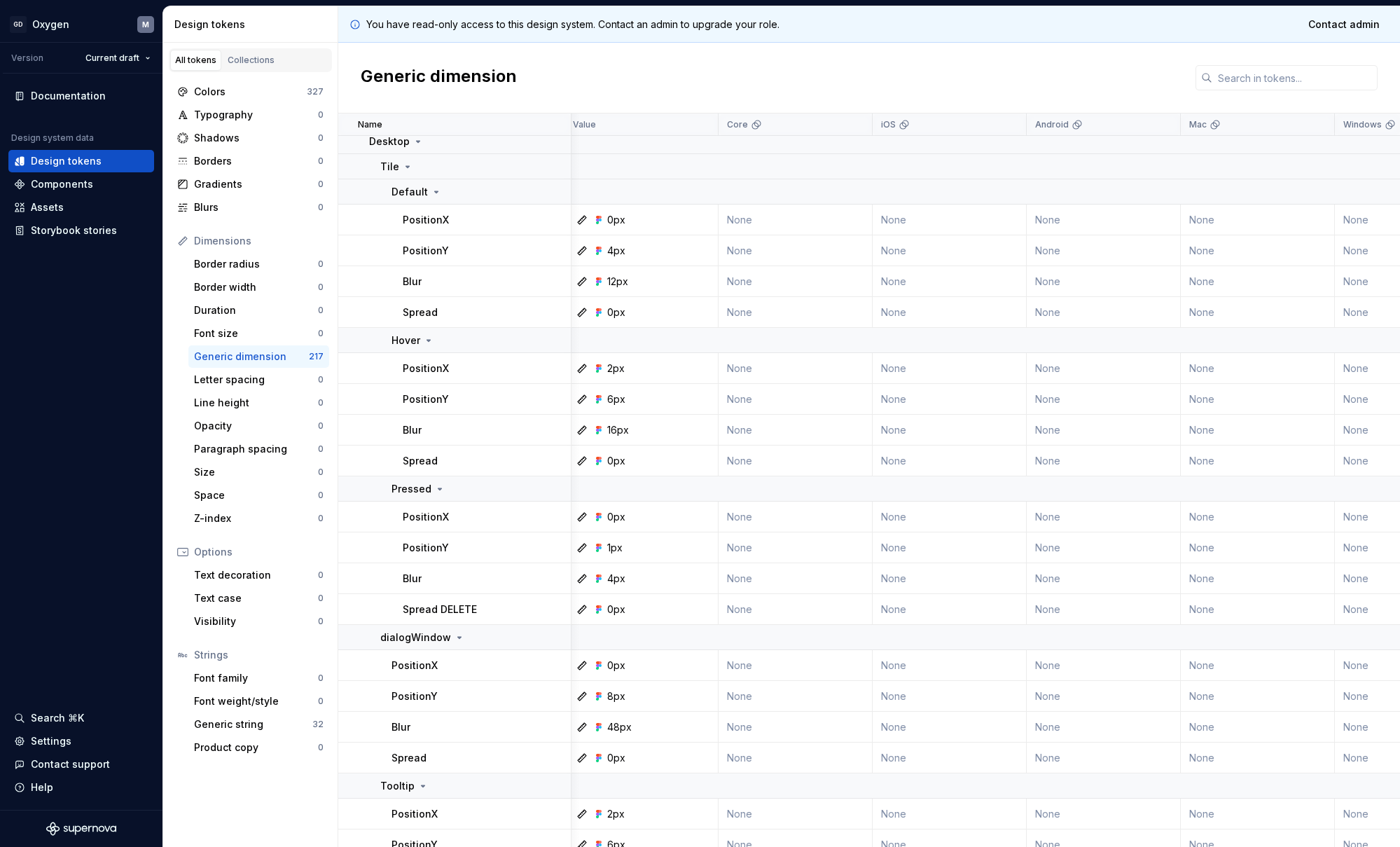
scroll to position [8202, 7]
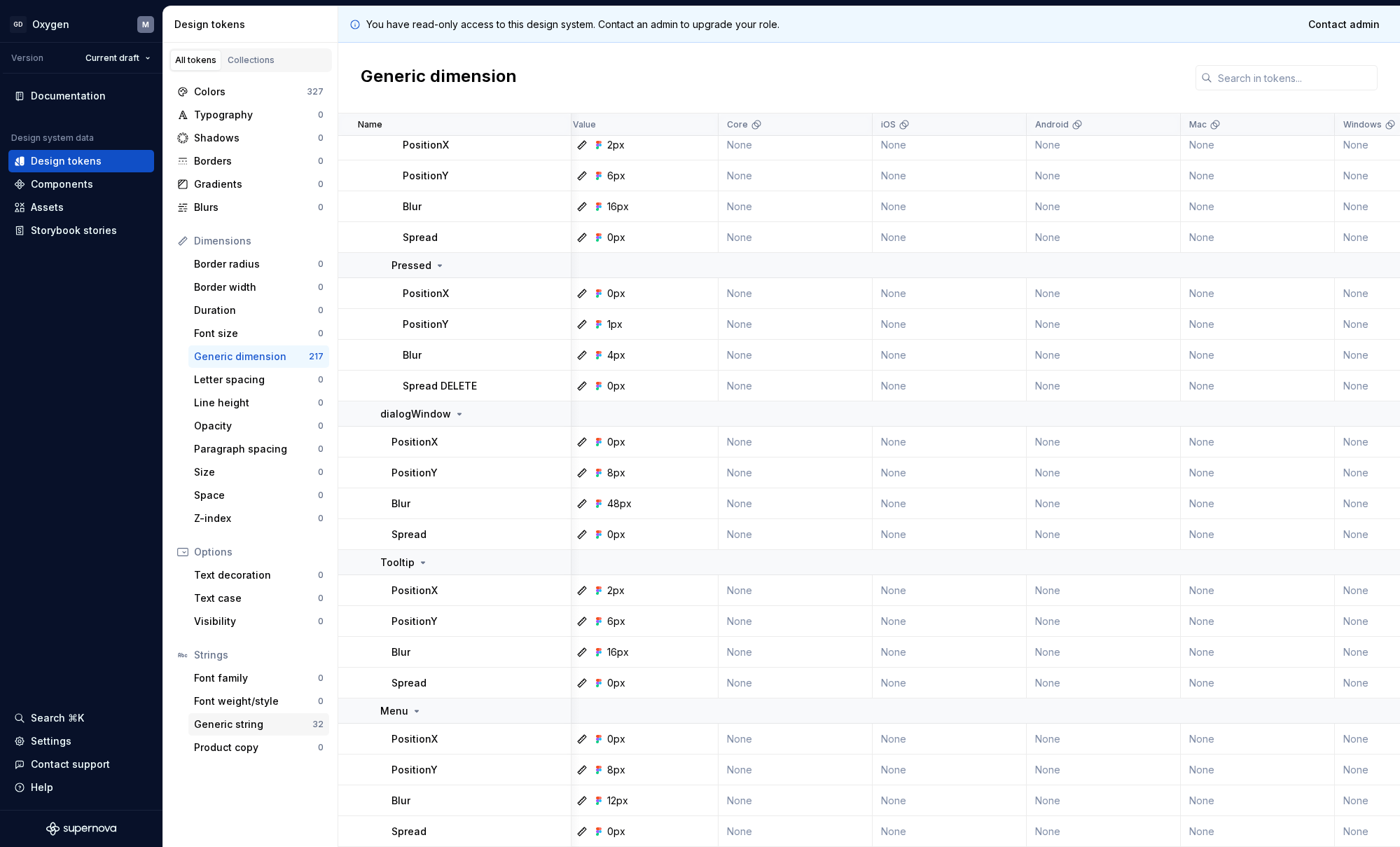
click at [234, 726] on div "Generic string" at bounding box center [252, 723] width 119 height 14
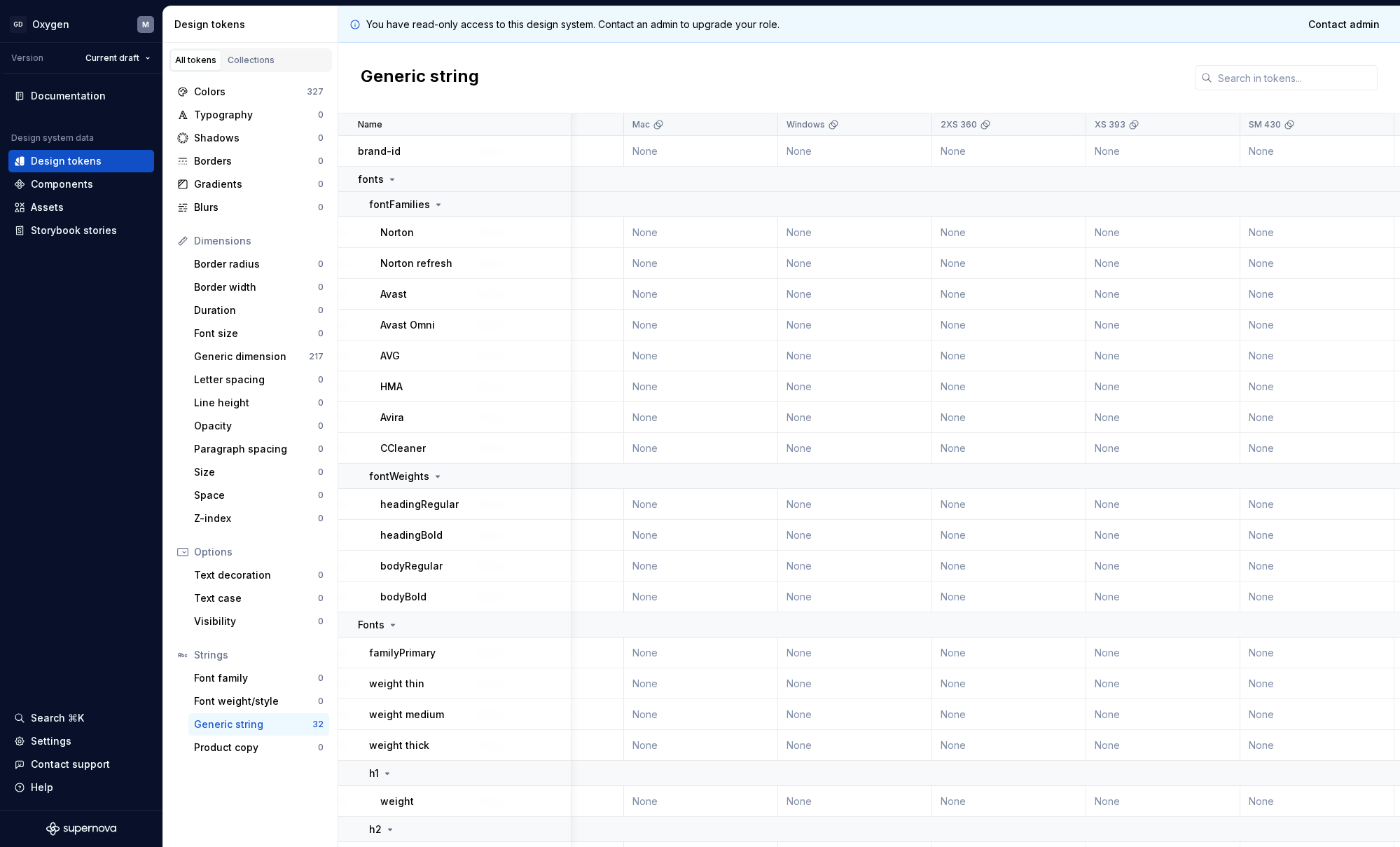
scroll to position [0, 549]
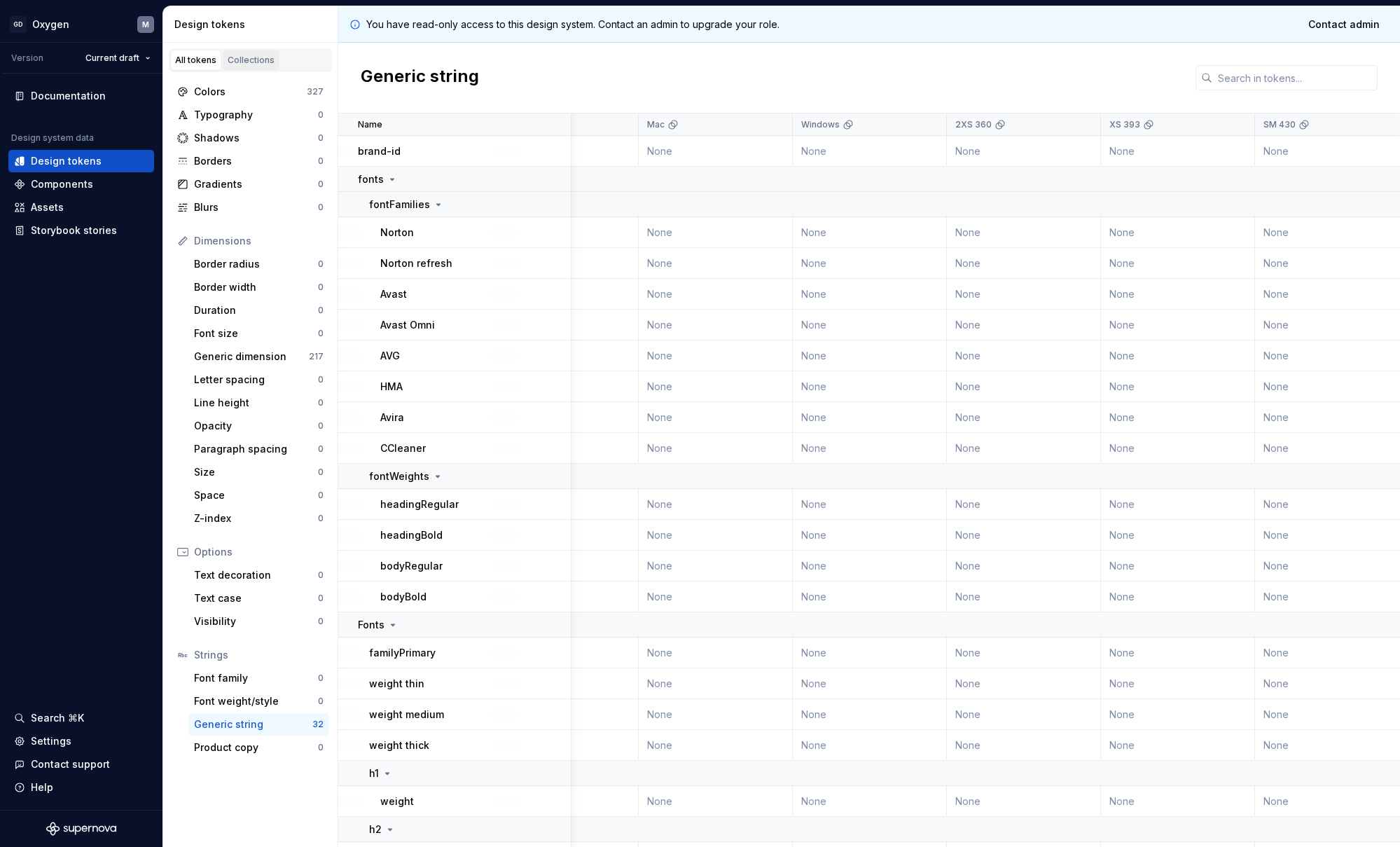
click at [261, 59] on div "Collections" at bounding box center [252, 60] width 47 height 11
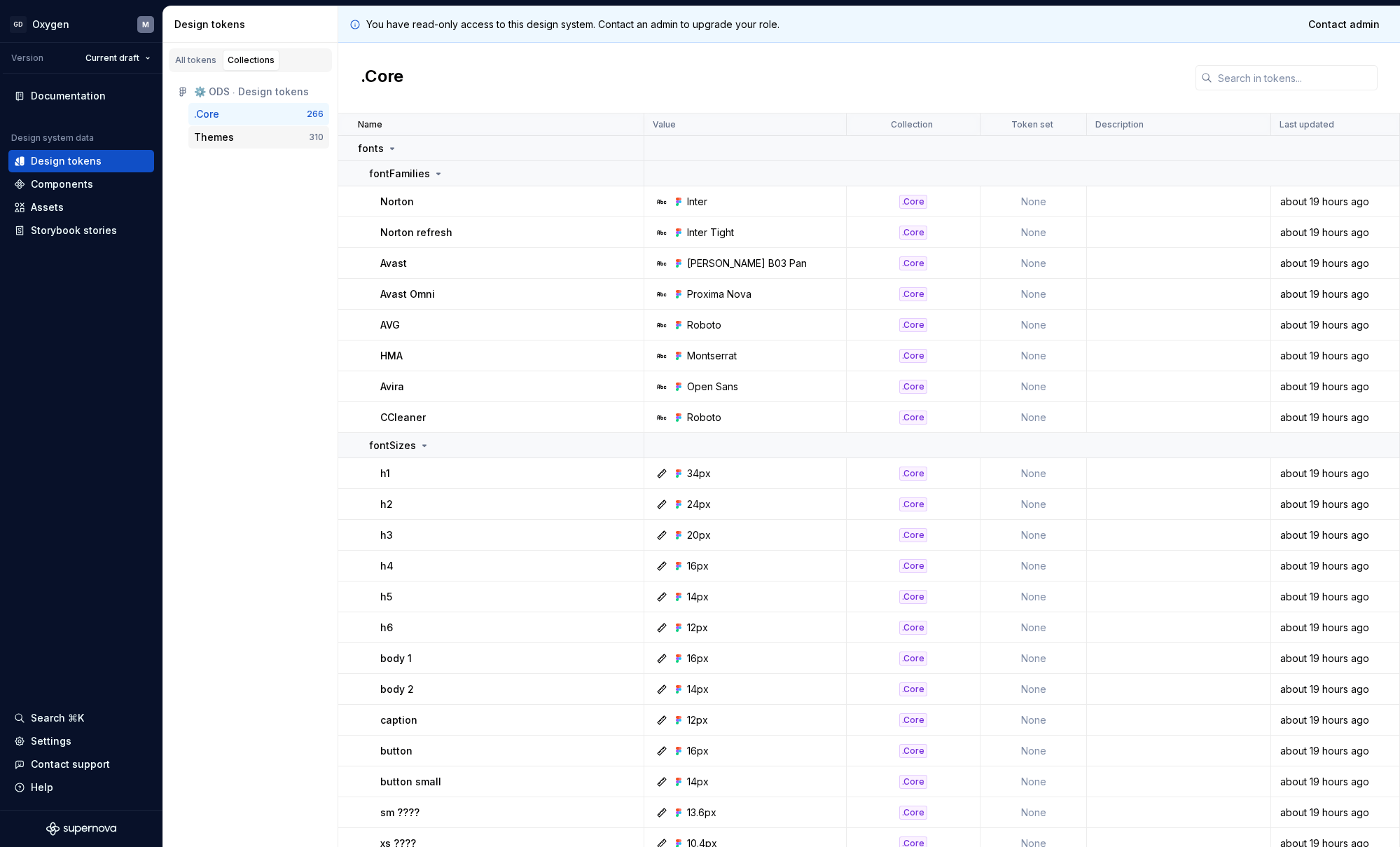
click at [211, 126] on div "Themes 310" at bounding box center [259, 137] width 141 height 23
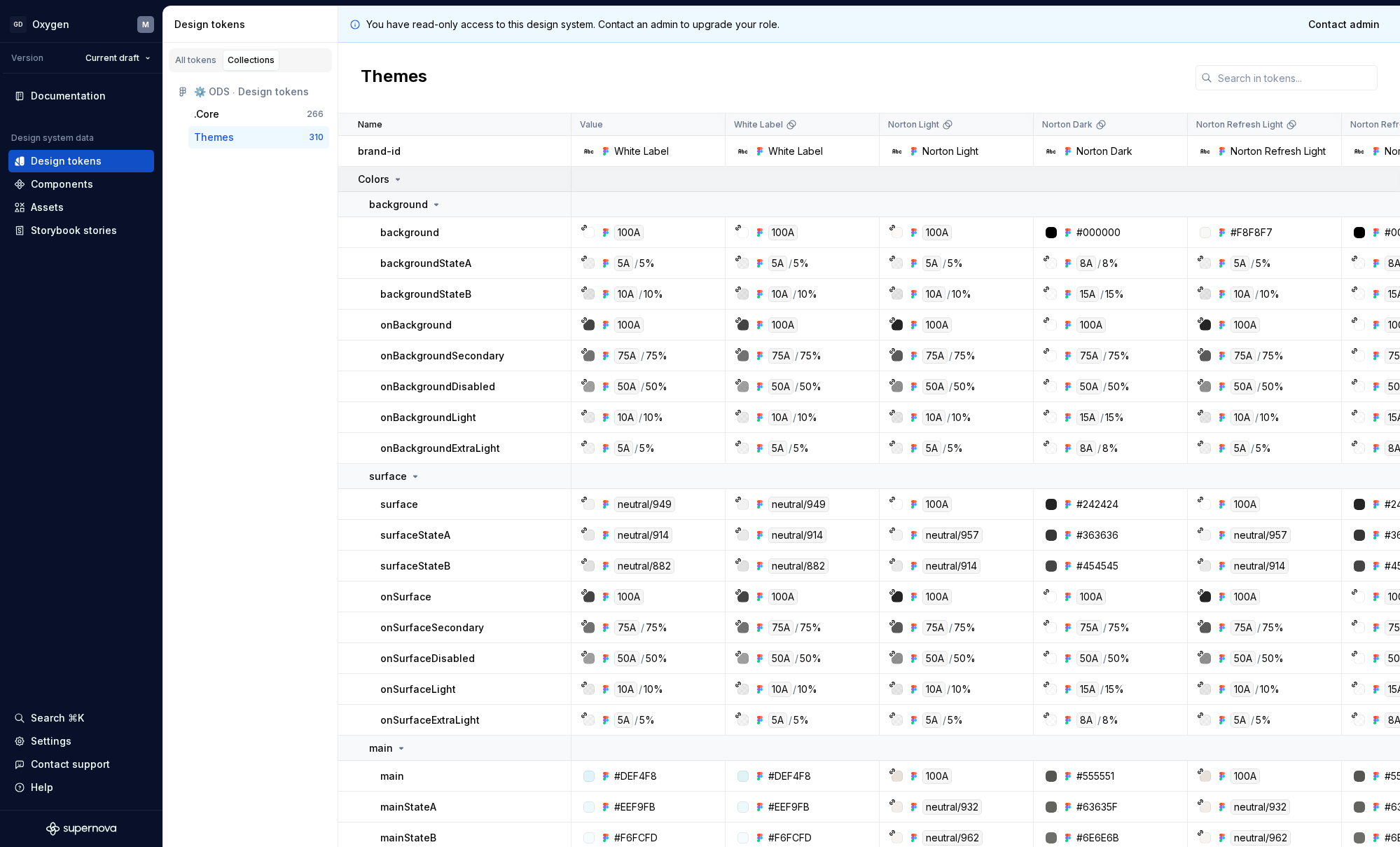
click at [398, 179] on icon at bounding box center [398, 179] width 4 height 2
